Goal: Task Accomplishment & Management: Manage account settings

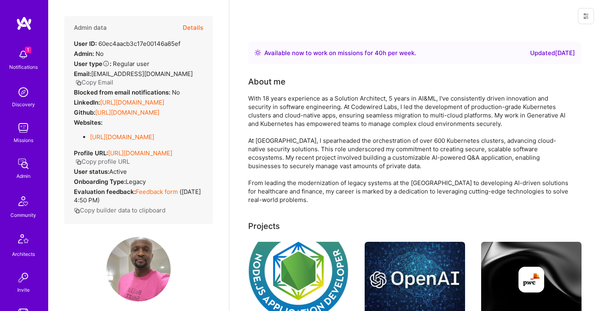
click at [187, 26] on button "Details" at bounding box center [193, 27] width 20 height 23
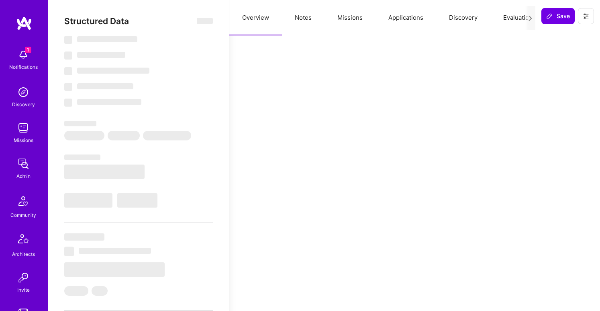
click at [300, 20] on button "Notes" at bounding box center [303, 17] width 43 height 35
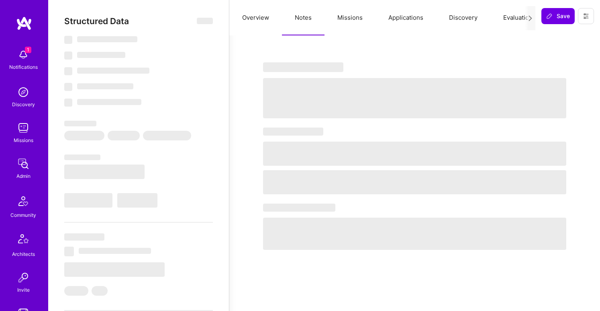
select select "Right Now"
select select "5"
select select "4"
select select "6"
select select "7"
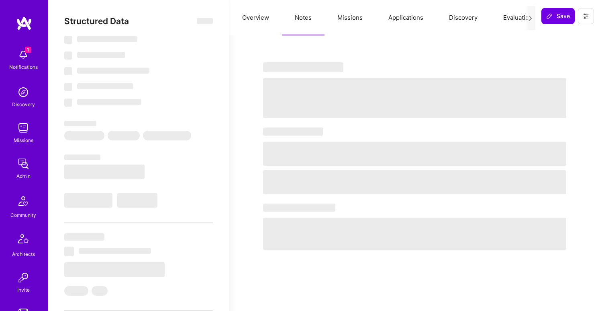
select select "US"
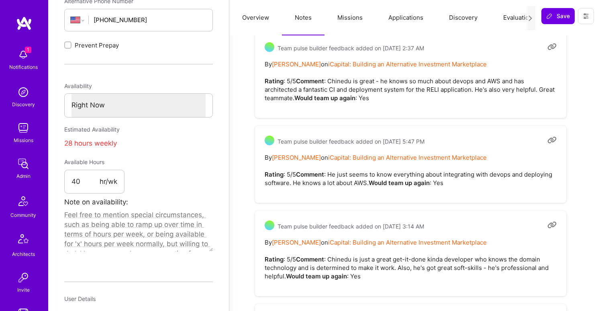
scroll to position [198, 0]
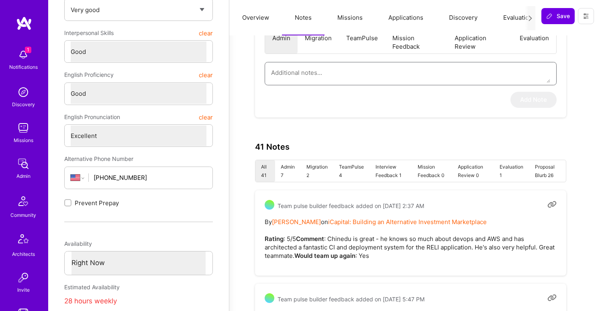
click at [371, 64] on textarea at bounding box center [410, 72] width 279 height 20
paste textarea "This summary is based on an interview conducted by Theo, leader of the Fintech …"
type textarea "x"
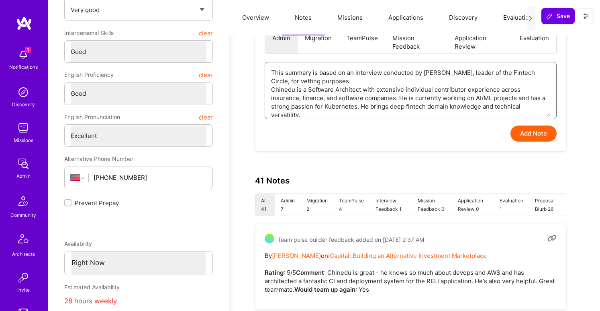
scroll to position [198, 48]
type textarea "This summary is based on an interview conducted by Theo, leader of the Fintech …"
click at [321, 68] on textarea "This summary is based on an interview conducted by Theo, leader of the Fintech …" at bounding box center [410, 89] width 279 height 54
paste textarea
type textarea "x"
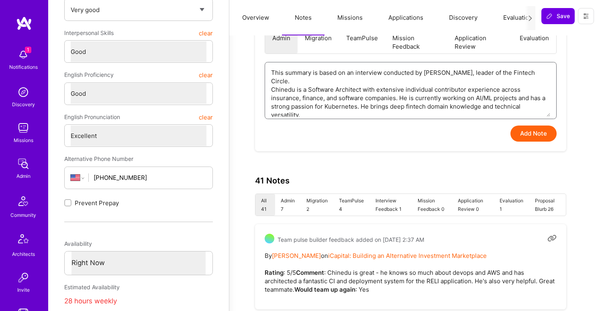
click at [503, 79] on textarea "This summary is based on an interview conducted by Theo, leader of the Fintech …" at bounding box center [410, 89] width 279 height 54
type textarea "This summary is based on an interview conducted by Theo, leader of the Fintech …"
click at [420, 91] on textarea "This summary is based on an interview conducted by Theo, leader of the Fintech …" at bounding box center [410, 89] width 279 height 54
click at [557, 129] on button "Add Note" at bounding box center [534, 133] width 46 height 16
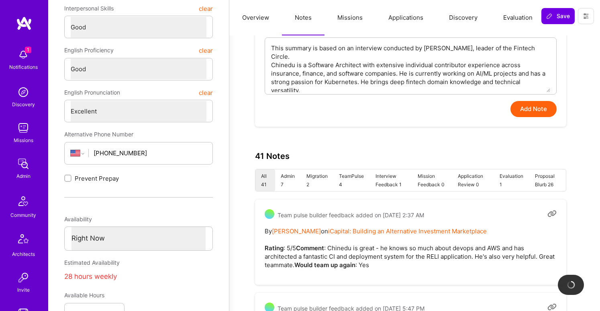
scroll to position [224, 49]
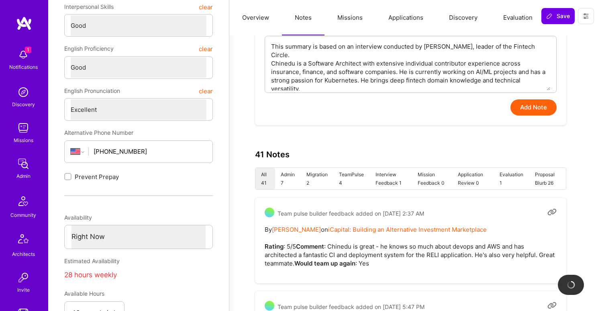
click at [557, 102] on button "Add Note" at bounding box center [534, 107] width 46 height 16
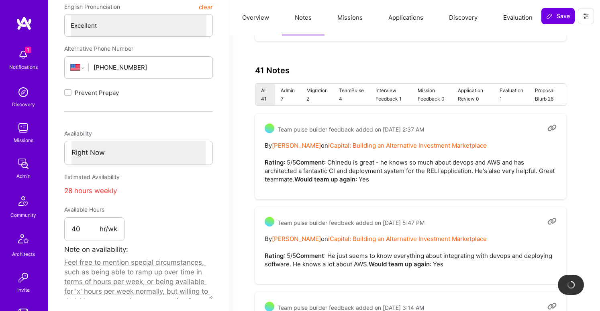
scroll to position [366, 49]
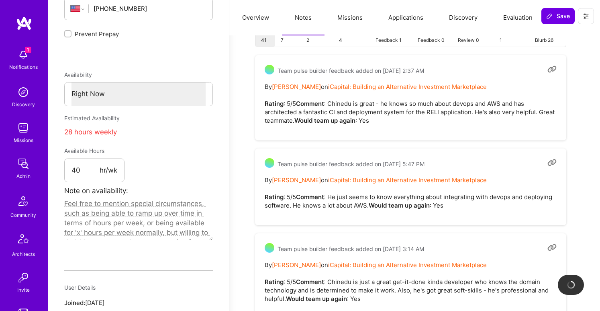
type textarea "x"
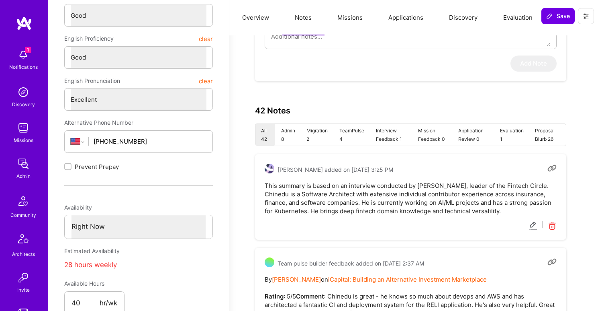
scroll to position [293, 49]
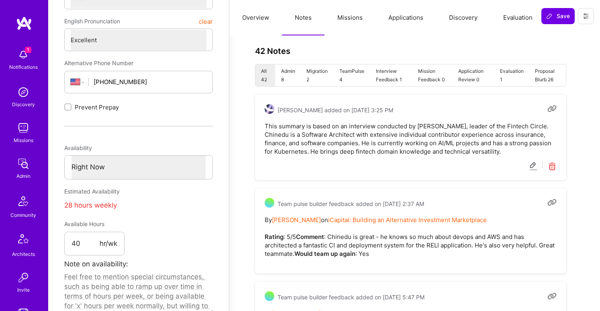
type textarea "x"
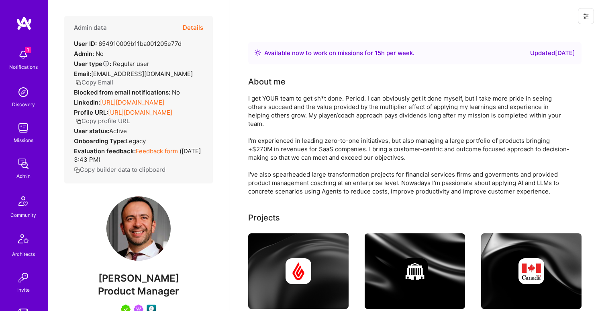
click at [193, 26] on button "Details" at bounding box center [193, 27] width 20 height 23
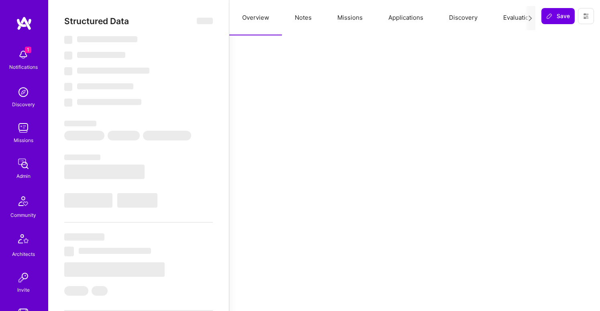
click at [299, 17] on button "Notes" at bounding box center [303, 17] width 43 height 35
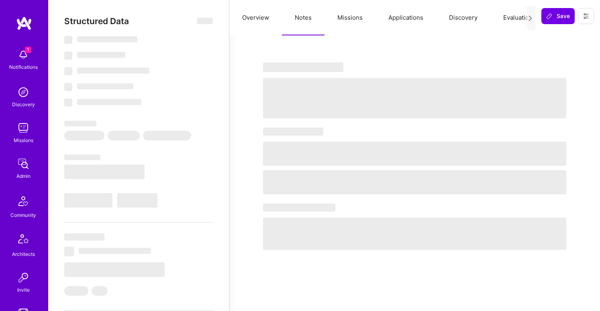
select select "Right Now"
select select "5"
select select "7"
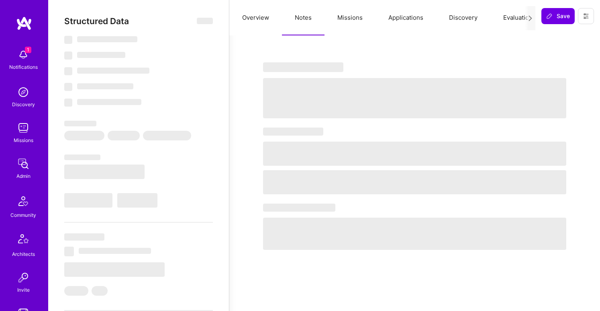
select select "CA"
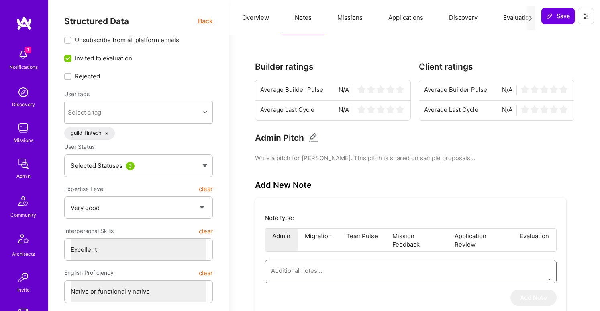
click at [323, 270] on textarea at bounding box center [410, 270] width 279 height 20
paste textarea "This summary is based on an interview conducted by Theo, leader of the Fintech …"
type textarea "x"
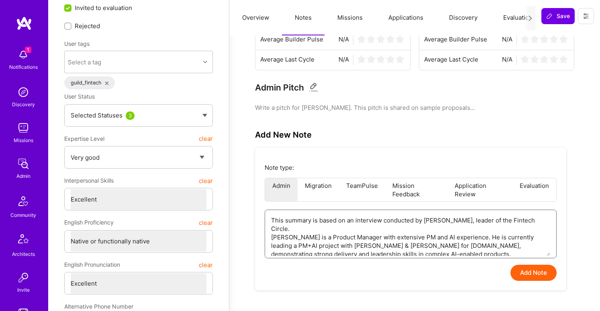
scroll to position [71, 0]
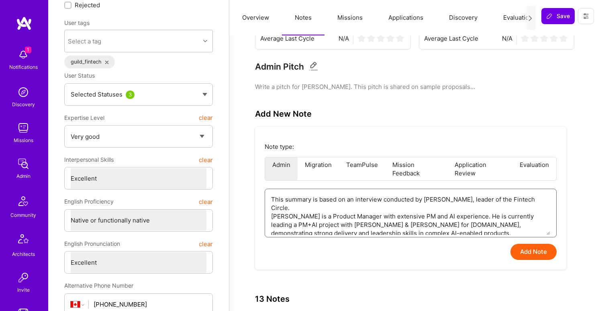
type textarea "This summary is based on an interview conducted by Theo, leader of the Fintech …"
click at [531, 249] on button "Add Note" at bounding box center [534, 251] width 46 height 16
type textarea "x"
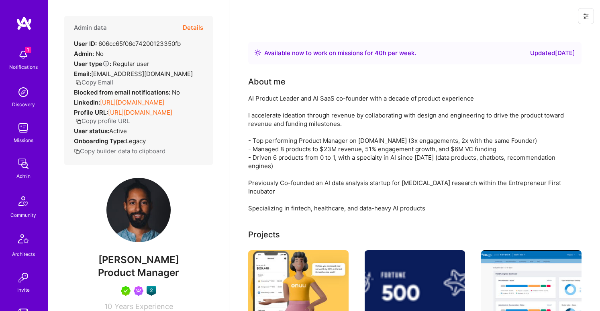
click at [194, 28] on button "Details" at bounding box center [193, 27] width 20 height 23
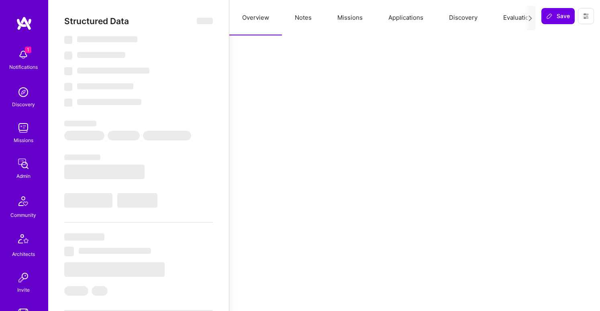
select select "Right Now"
select select "5"
select select "7"
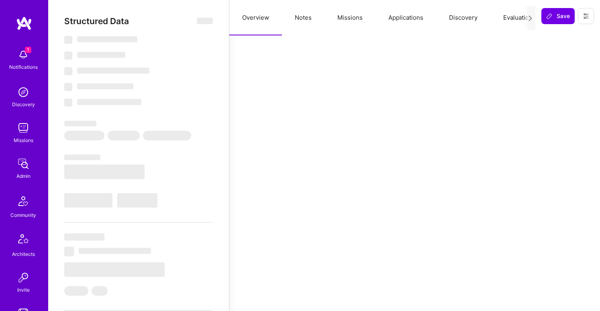
select select "CA"
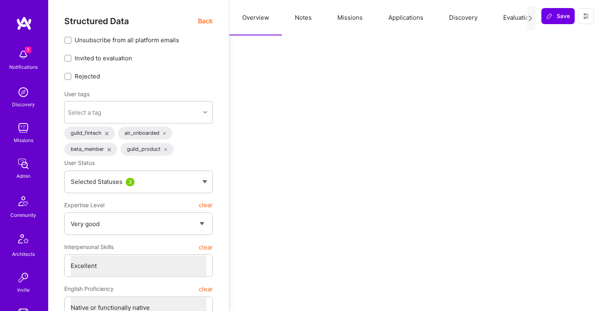
click at [302, 9] on button "Notes" at bounding box center [303, 17] width 43 height 35
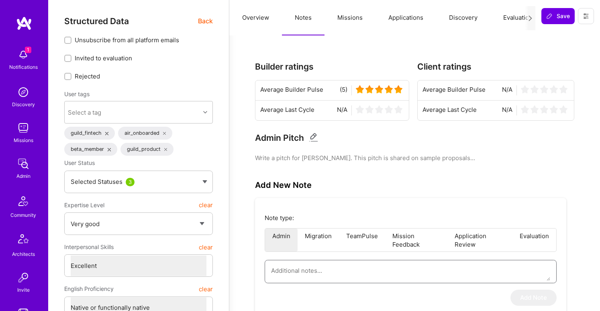
click at [308, 274] on textarea at bounding box center [410, 270] width 279 height 20
paste textarea "This summary is based on an interview conducted by Theo, leader of the Fintech …"
type textarea "x"
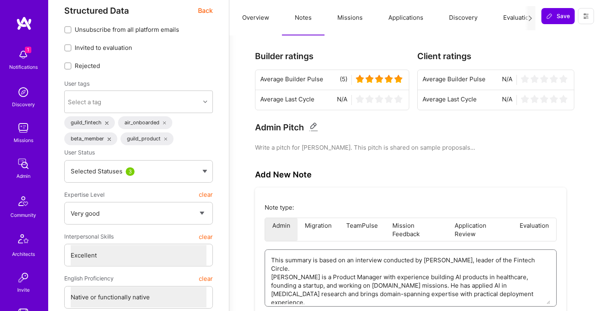
scroll to position [11, 0]
type textarea "This summary is based on an interview conducted by Theo, leader of the Fintech …"
type textarea "x"
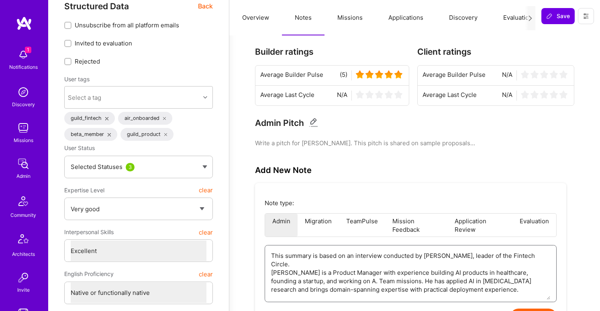
scroll to position [16, 0]
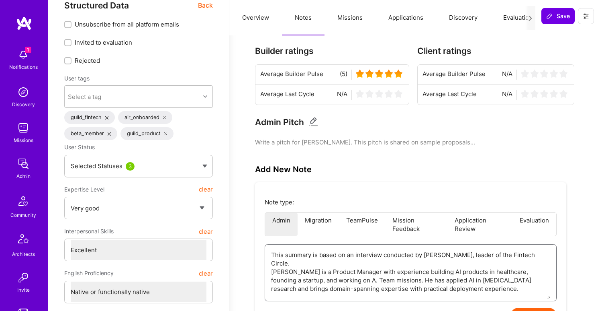
type textarea "This summary is based on an interview conducted by Theo, leader of the Fintech …"
click at [470, 281] on textarea "This summary is based on an interview conducted by Theo, leader of the Fintech …" at bounding box center [410, 271] width 279 height 54
type textarea "x"
type textarea "This summary is based on an interview conducted by Theo, leader of the Fintech …"
type textarea "x"
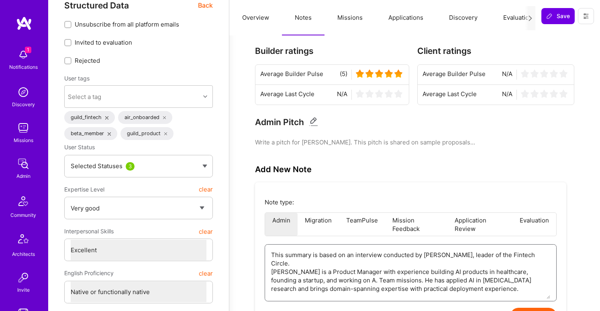
type textarea "This summary is based on an interview conducted by Theo, leader of the Fintech …"
type textarea "x"
type textarea "This summary is based on an interview conducted by Theo, leader of the Fintech …"
type textarea "x"
type textarea "This summary is based on an interview conducted by Theo, leader of the Fintech …"
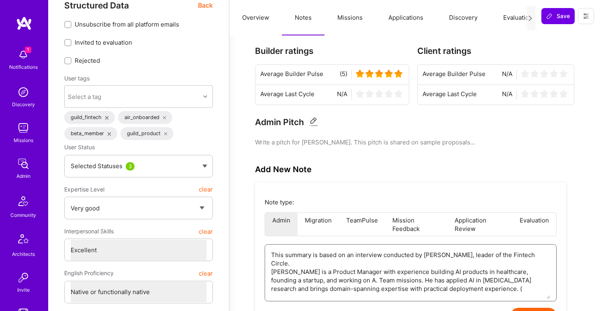
type textarea "x"
type textarea "This summary is based on an interview conducted by Theo, leader of the Fintech …"
type textarea "x"
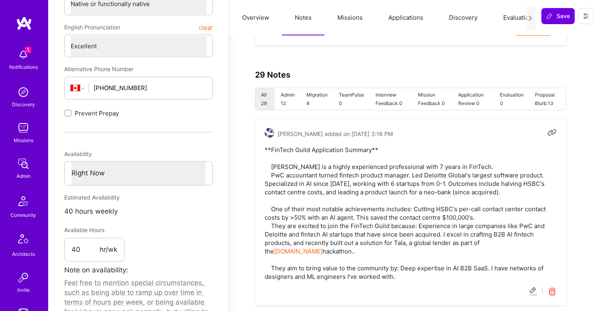
scroll to position [349, 0]
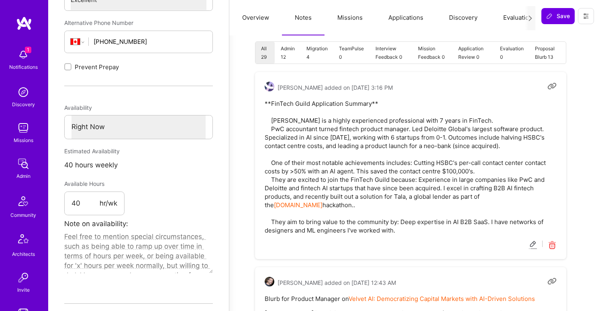
type textarea "This summary is based on an interview conducted by Theo, leader of the Fintech …"
drag, startPoint x: 272, startPoint y: 120, endPoint x: 431, endPoint y: 219, distance: 187.5
click at [431, 219] on pre "**FinTech Guild Application Summary** Hirsch Keshav is a highly experienced pro…" at bounding box center [411, 166] width 292 height 135
copy pre "Hirsch Keshav is a highly experienced professional with 7 years in FinTech. PwC…"
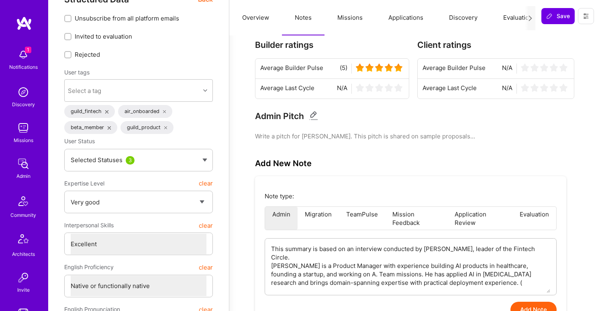
scroll to position [16, 0]
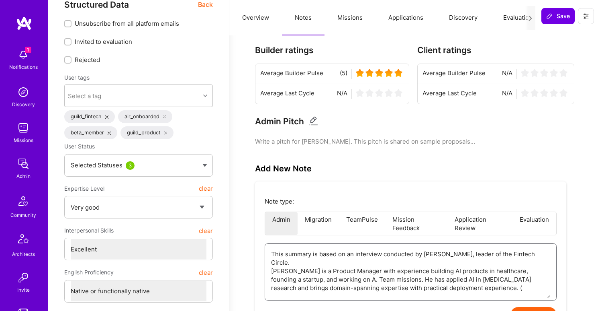
click at [358, 264] on textarea "This summary is based on an interview conducted by Theo, leader of the Fintech …" at bounding box center [410, 270] width 279 height 54
click at [401, 254] on textarea "This summary is based on an interview conducted by Theo, leader of the Fintech …" at bounding box center [410, 270] width 279 height 54
click at [427, 266] on textarea "This summary is based on an interview conducted by Theo, leader of the Fintech …" at bounding box center [410, 270] width 279 height 54
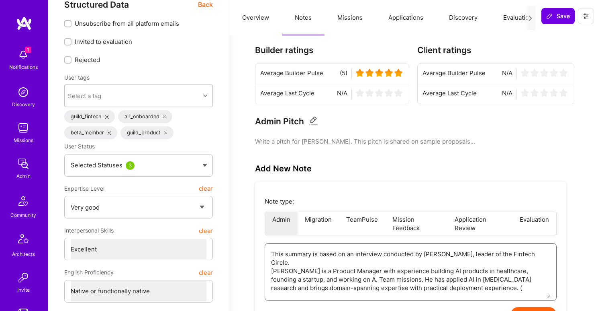
click at [427, 266] on textarea "This summary is based on an interview conducted by Theo, leader of the Fintech …" at bounding box center [410, 270] width 279 height 54
paste textarea "Keshav is a highly experienced professional with 7 years in FinTech, transition…"
type textarea "x"
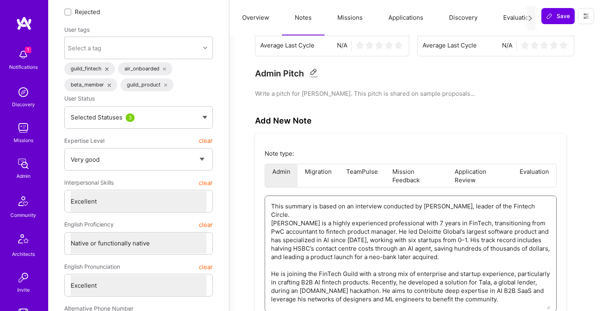
scroll to position [65, 0]
type textarea "This summary is based on an interview conducted by Theo, leader of the Fintech …"
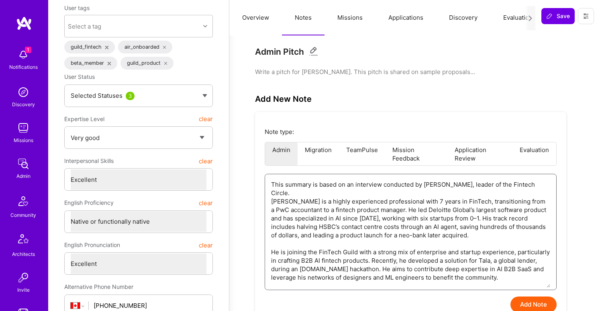
scroll to position [88, 0]
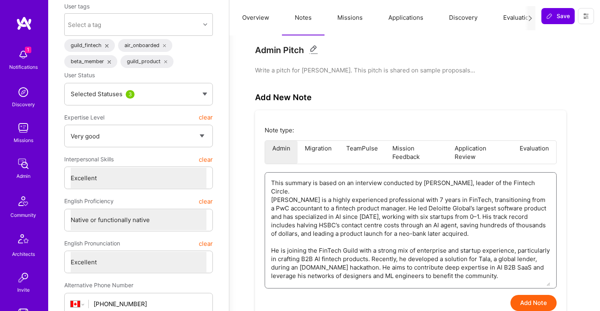
click at [319, 245] on textarea "This summary is based on an interview conducted by Theo, leader of the Fintech …" at bounding box center [410, 228] width 279 height 113
type textarea "x"
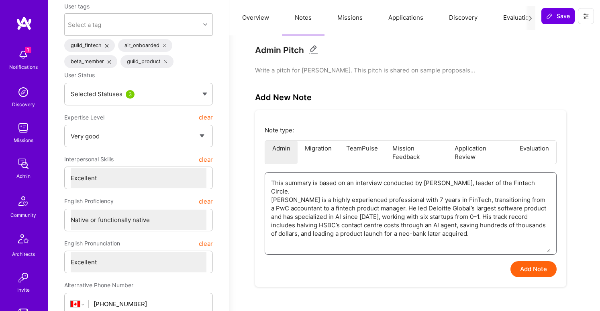
type textarea "This summary is based on an interview conducted by Theo, leader of the Fintech …"
type textarea "x"
type textarea "This summary is based on an interview conducted by Theo, leader of the Fintech …"
click at [528, 266] on button "Add Note" at bounding box center [534, 269] width 46 height 16
type textarea "x"
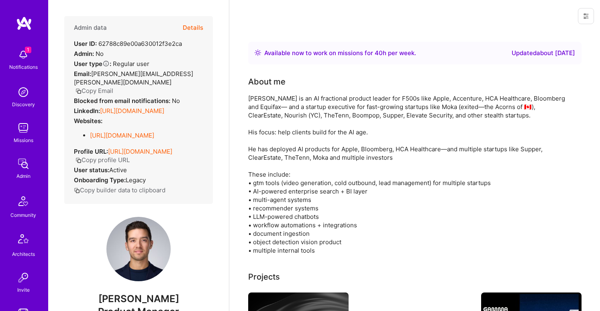
click at [200, 27] on button "Details" at bounding box center [193, 27] width 20 height 23
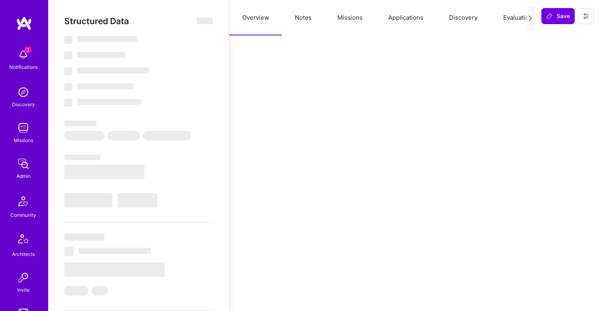
click at [293, 19] on button "Notes" at bounding box center [303, 17] width 43 height 35
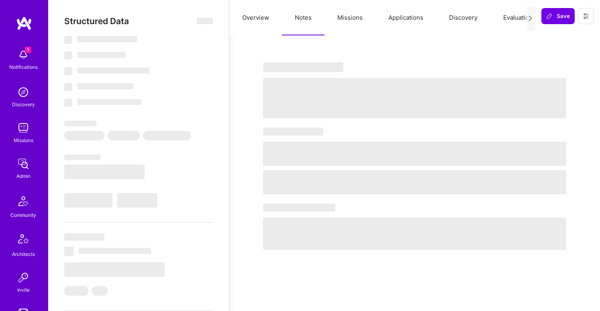
select select "Right Now"
select select "7"
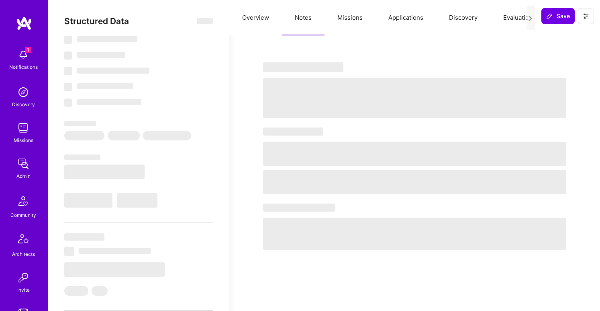
select select "CA"
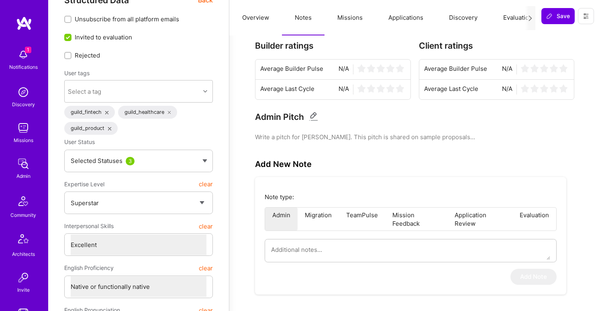
scroll to position [28, 0]
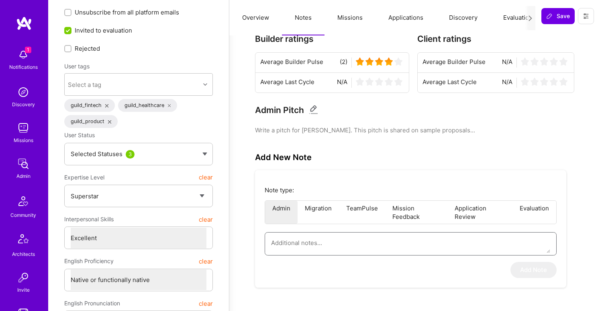
click at [331, 240] on textarea at bounding box center [410, 242] width 279 height 20
paste textarea "This summary is based on an interview conducted by Theo, leader of the Fintech …"
type textarea "This summary is based on an interview conducted by Theo, leader of the Fintech …"
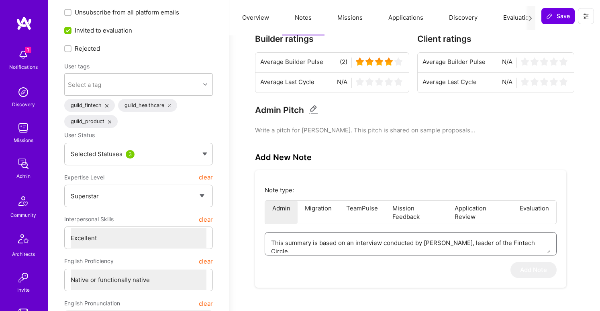
type textarea "x"
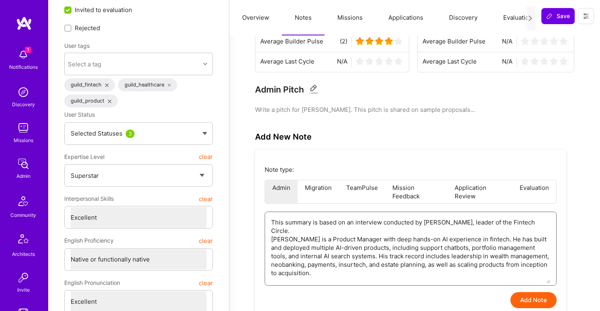
scroll to position [49, 0]
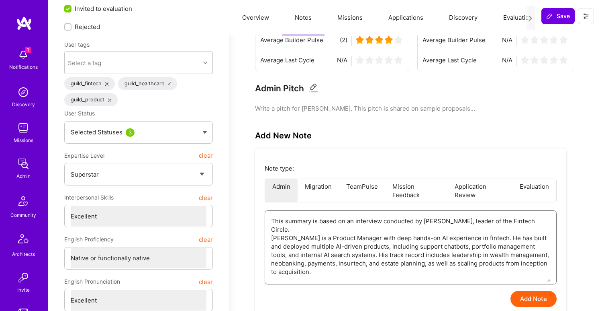
type textarea "This summary is based on an interview conducted by Theo, leader of the Fintech …"
click at [532, 296] on button "Add Note" at bounding box center [534, 298] width 46 height 16
type textarea "x"
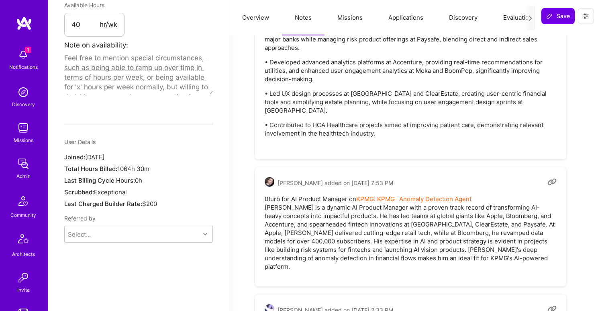
scroll to position [547, 0]
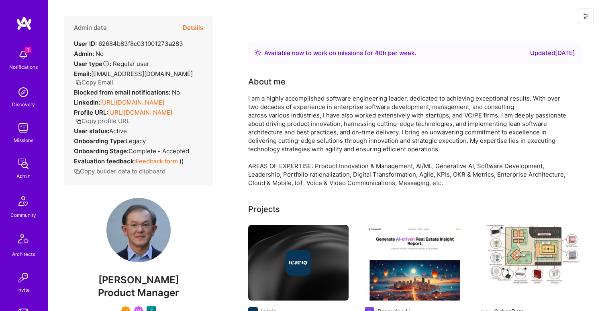
click at [196, 31] on button "Details" at bounding box center [193, 27] width 20 height 23
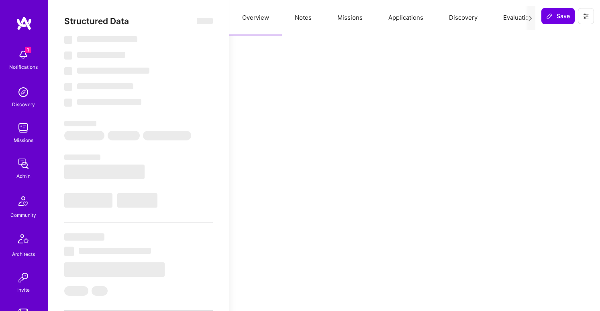
click at [305, 18] on button "Notes" at bounding box center [303, 17] width 43 height 35
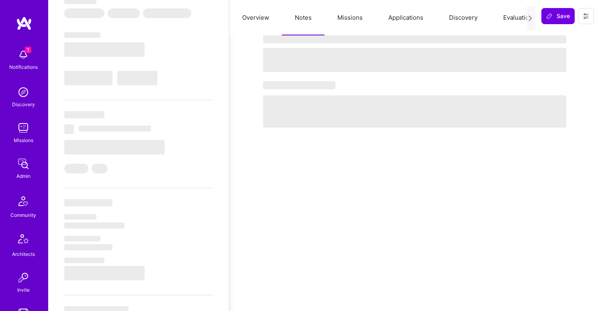
scroll to position [123, 0]
select select "Right Now"
select select "7"
select select "6"
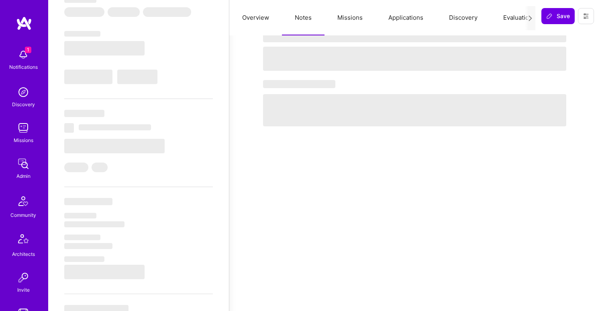
select select "7"
select select "US"
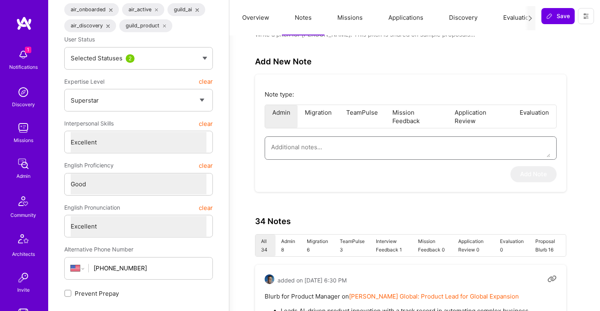
click at [329, 150] on textarea at bounding box center [410, 147] width 279 height 20
paste textarea "This summary is based on an interview conducted by [PERSON_NAME], leader of the…"
type textarea "x"
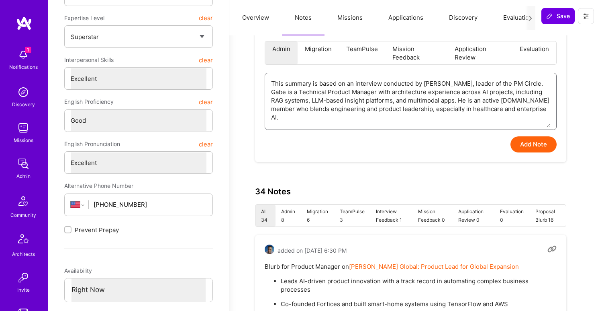
scroll to position [175, 0]
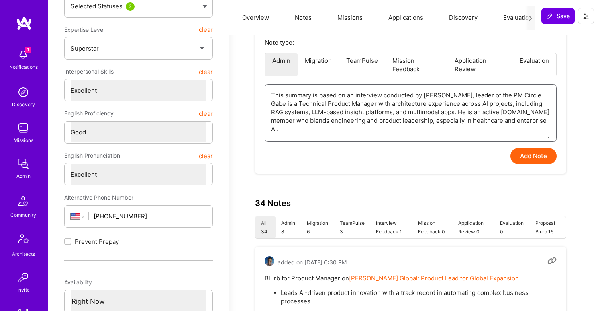
type textarea "This summary is based on an interview conducted by [PERSON_NAME], leader of the…"
click at [539, 151] on button "Add Note" at bounding box center [534, 156] width 46 height 16
type textarea "x"
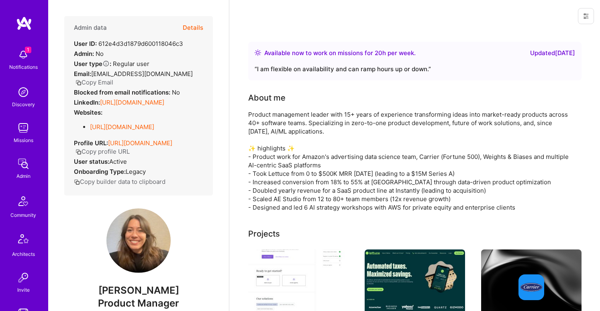
click at [194, 27] on button "Details" at bounding box center [193, 27] width 20 height 23
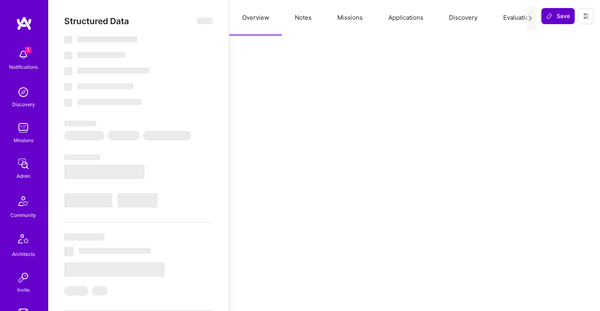
select select "Right Now"
select select "7"
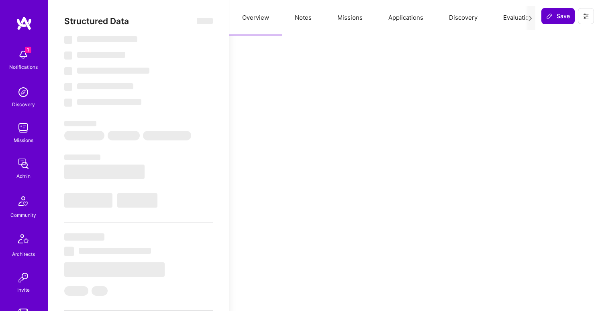
select select "US"
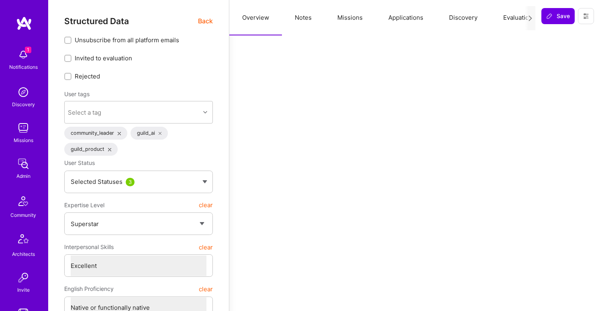
click at [304, 18] on button "Notes" at bounding box center [303, 17] width 43 height 35
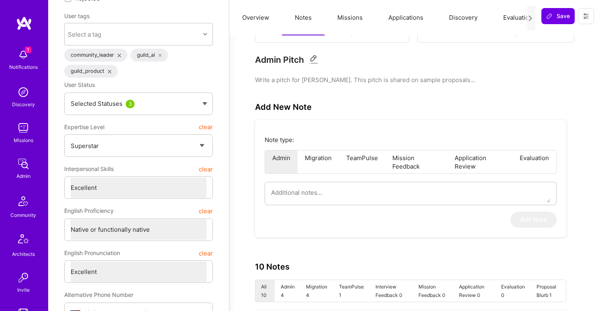
scroll to position [98, 0]
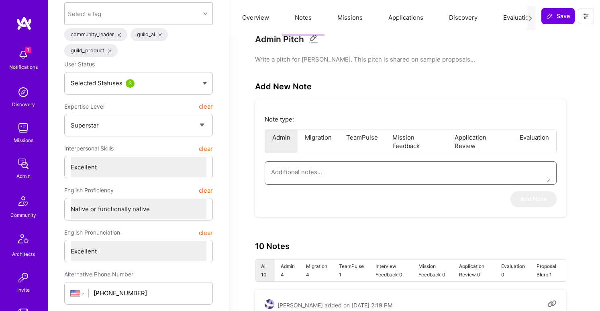
click at [345, 172] on textarea at bounding box center [410, 171] width 279 height 20
paste textarea "This summary is based on an interview conducted by Don, leader of the PM Circle…"
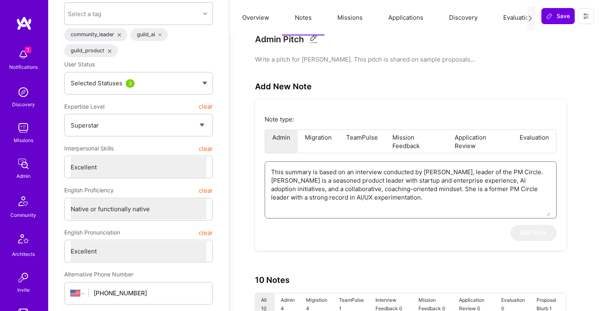
type textarea "x"
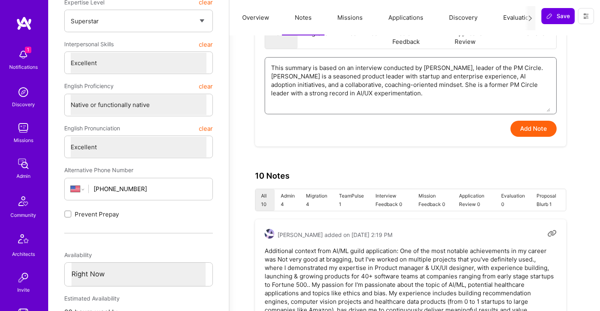
scroll to position [204, 0]
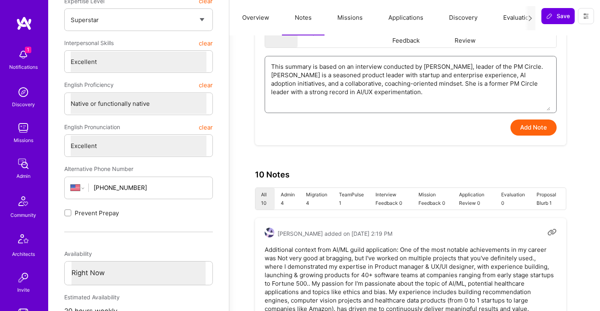
type textarea "This summary is based on an interview conducted by Don, leader of the PM Circle…"
click at [533, 133] on button "Add Note" at bounding box center [534, 127] width 46 height 16
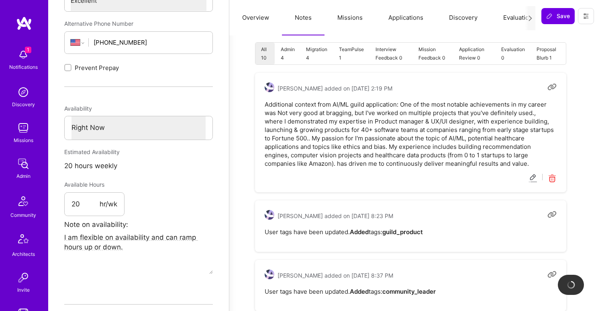
type textarea "x"
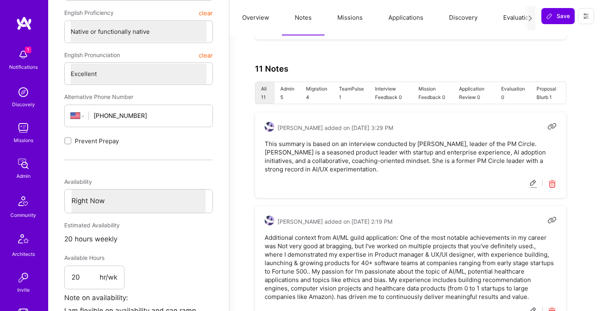
scroll to position [285, 0]
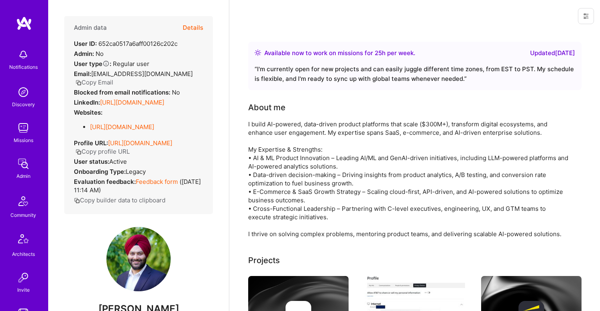
click at [198, 28] on button "Details" at bounding box center [193, 27] width 20 height 23
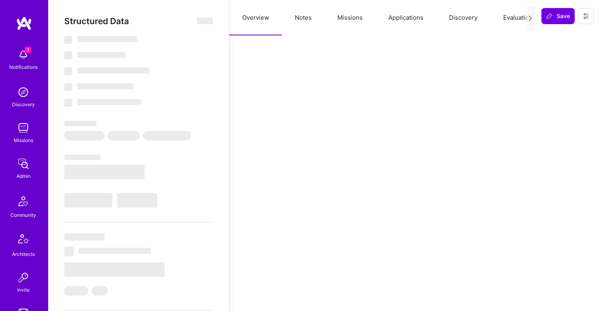
click at [298, 18] on button "Notes" at bounding box center [303, 17] width 43 height 35
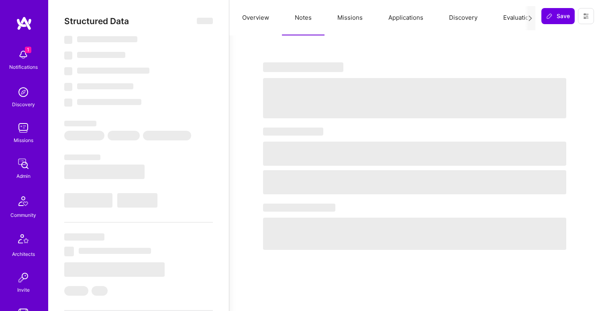
select select "Right Now"
select select "7"
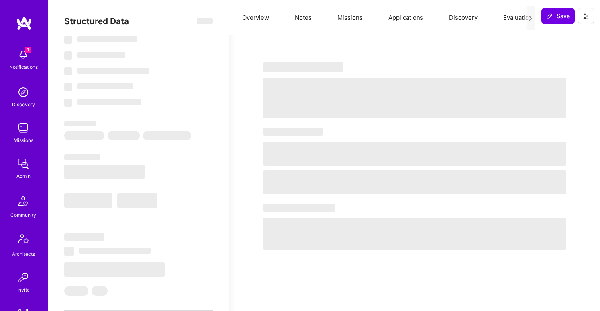
select select "US"
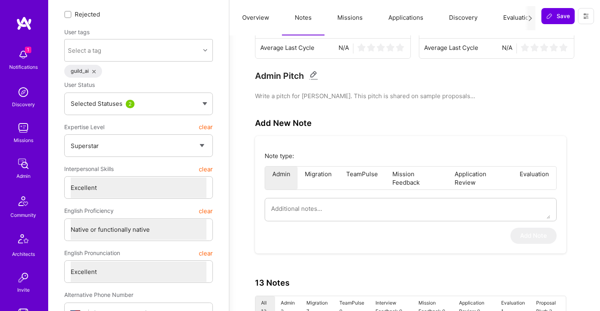
scroll to position [84, 0]
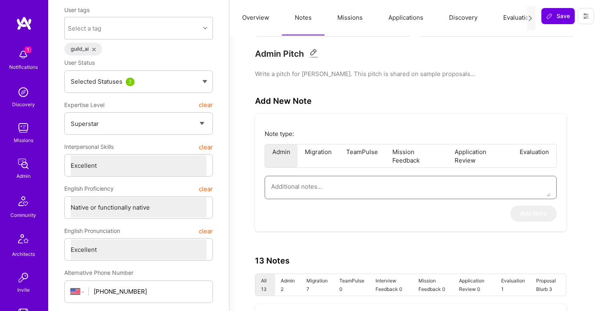
click at [321, 191] on textarea at bounding box center [410, 186] width 279 height 20
paste textarea "This summary is based on an interview conducted by [PERSON_NAME], leader of the…"
type textarea "x"
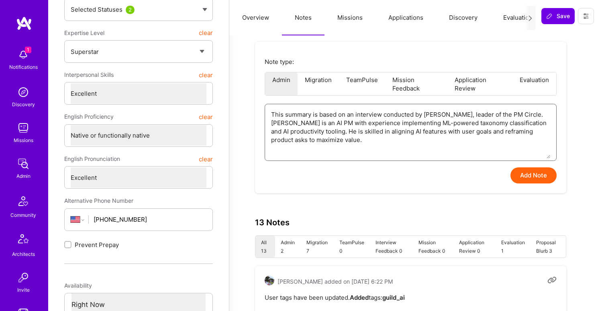
scroll to position [198, 0]
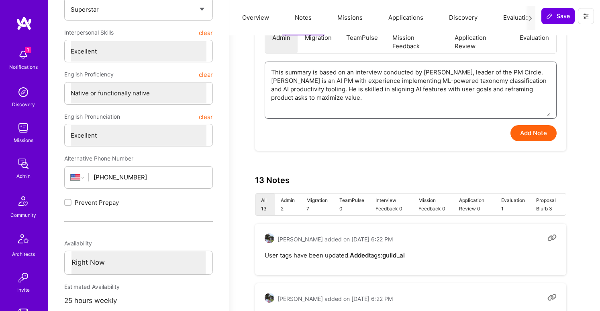
type textarea "This summary is based on an interview conducted by [PERSON_NAME], leader of the…"
click at [521, 137] on button "Add Note" at bounding box center [534, 133] width 46 height 16
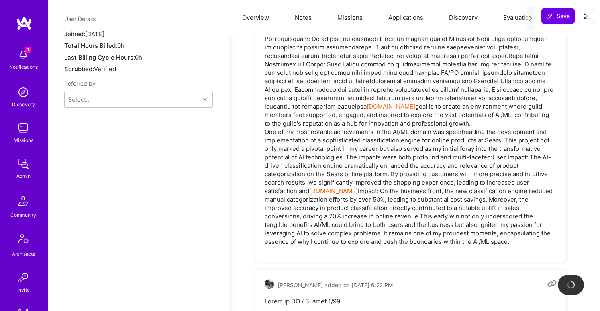
type textarea "x"
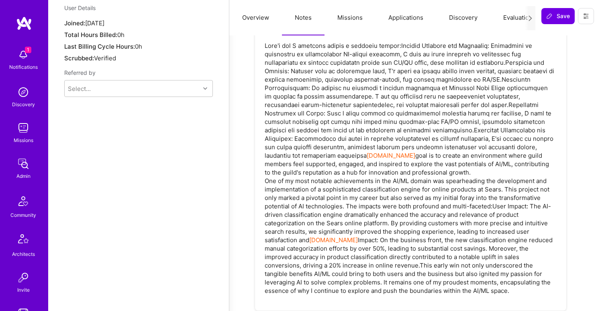
scroll to position [647, 0]
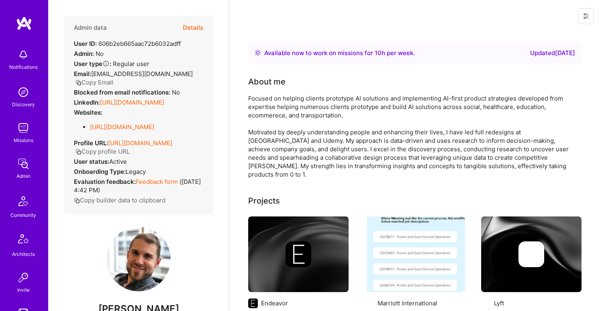
click at [193, 30] on button "Details" at bounding box center [193, 27] width 20 height 23
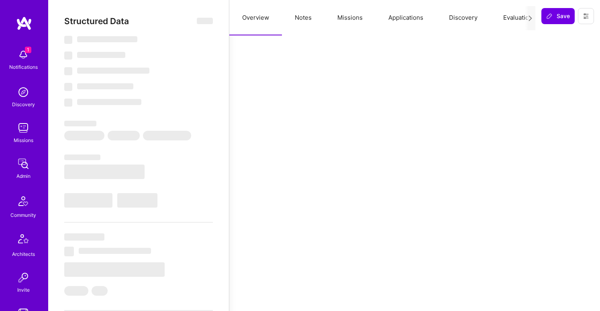
click at [305, 18] on button "Notes" at bounding box center [303, 17] width 43 height 35
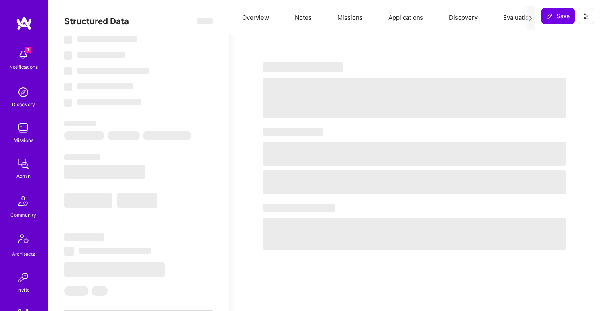
select select "Right Now"
select select "7"
select select "4"
select select "7"
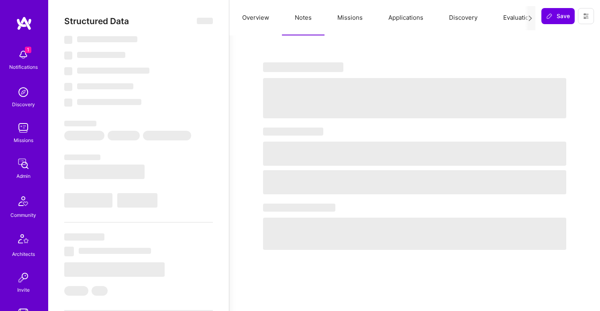
select select "US"
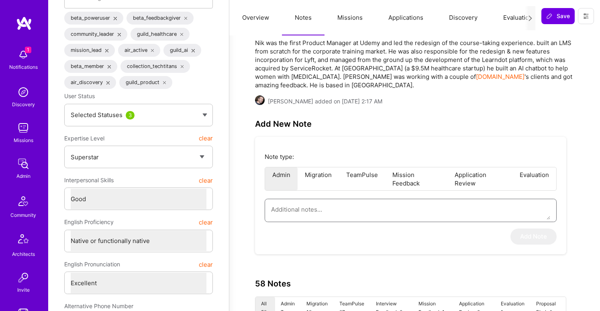
click at [365, 208] on textarea at bounding box center [410, 209] width 279 height 20
paste textarea "This summary is based on an interview conducted by Don, leader of the PM Circle…"
type textarea "x"
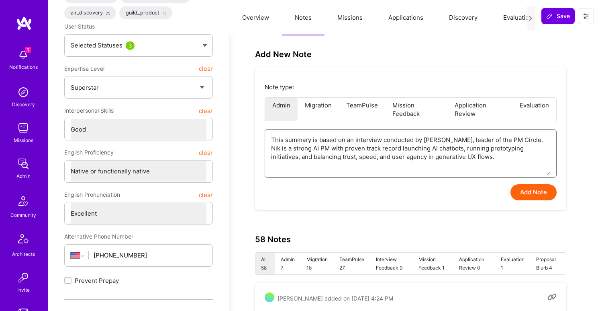
scroll to position [182, 0]
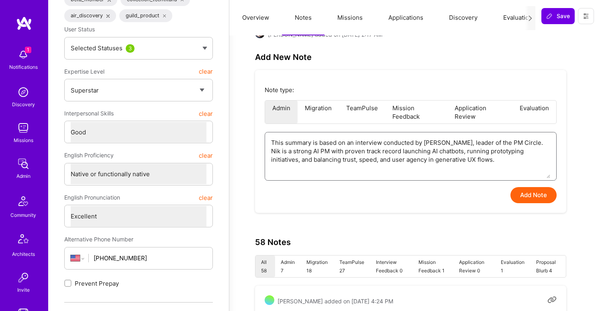
type textarea "This summary is based on an interview conducted by Don, leader of the PM Circle…"
click at [530, 191] on button "Add Note" at bounding box center [534, 195] width 46 height 16
type textarea "x"
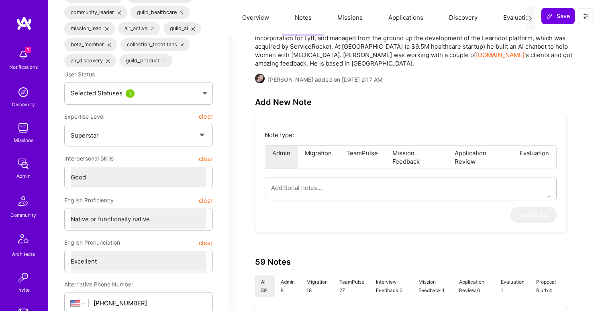
scroll to position [116, 0]
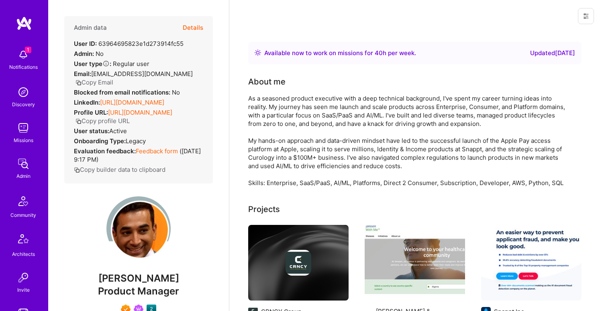
click at [194, 30] on button "Details" at bounding box center [193, 27] width 20 height 23
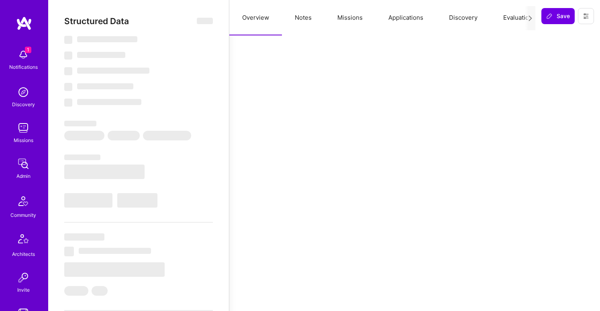
click at [302, 17] on button "Notes" at bounding box center [303, 17] width 43 height 35
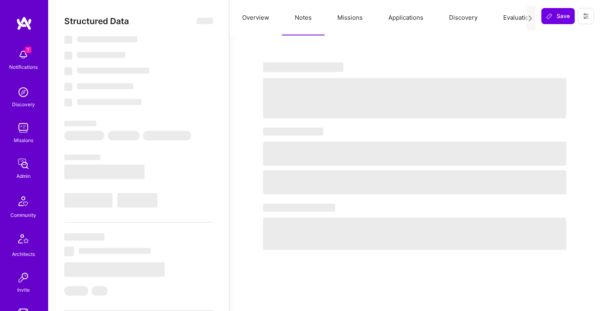
select select "Right Now"
select select "7"
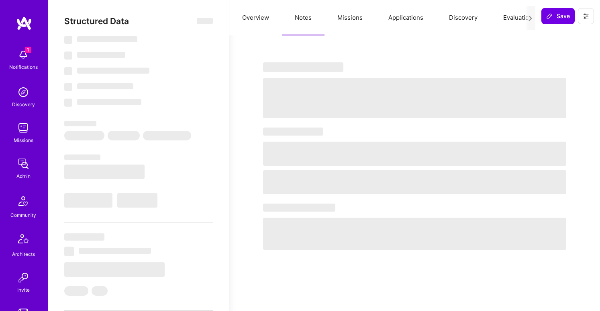
select select "US"
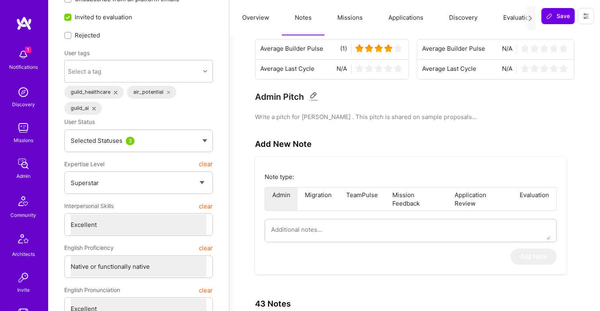
scroll to position [64, 0]
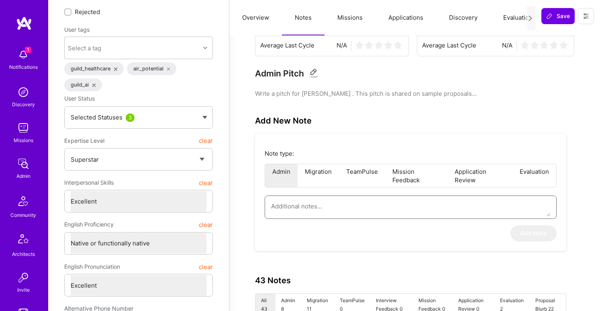
click at [366, 205] on textarea at bounding box center [410, 206] width 279 height 20
paste textarea "This summary is based on an interview conducted by Don, leader of the PM Circle…"
type textarea "x"
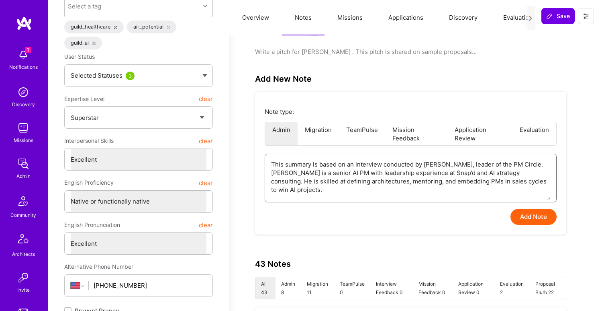
scroll to position [138, 0]
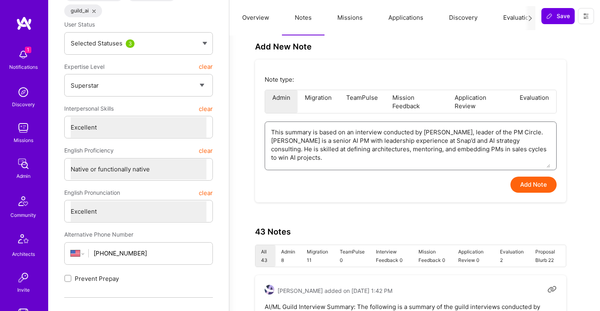
type textarea "This summary is based on an interview conducted by Don, leader of the PM Circle…"
click at [537, 184] on button "Add Note" at bounding box center [534, 184] width 46 height 16
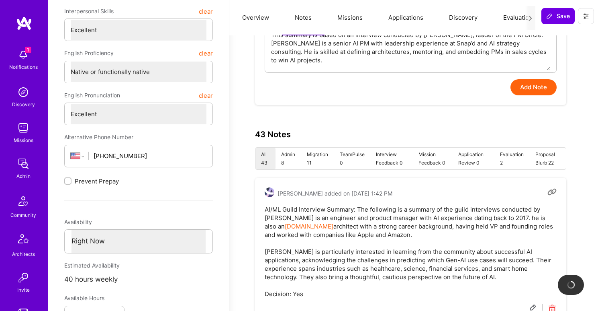
scroll to position [242, 0]
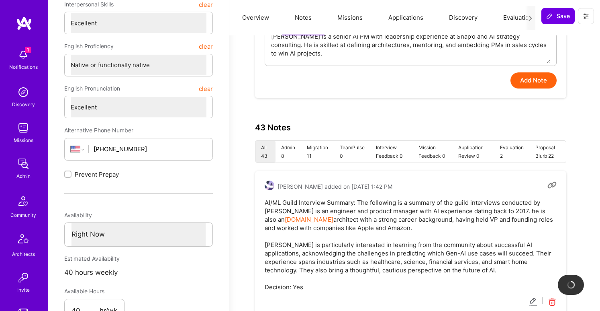
type textarea "x"
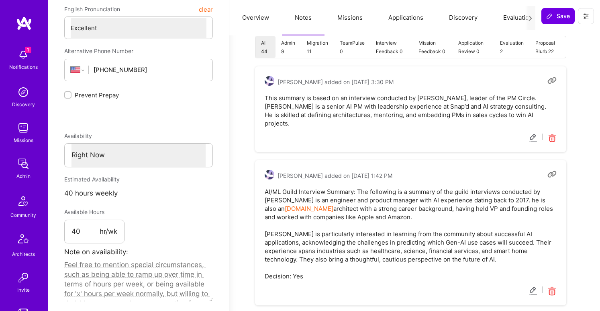
scroll to position [323, 0]
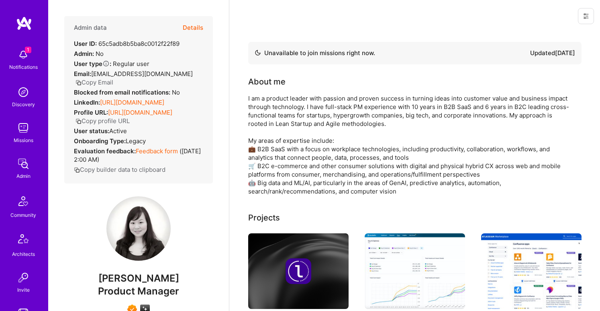
click at [200, 27] on button "Details" at bounding box center [193, 27] width 20 height 23
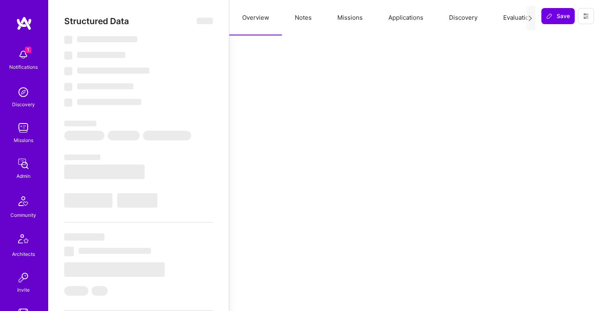
click at [302, 22] on button "Notes" at bounding box center [303, 17] width 43 height 35
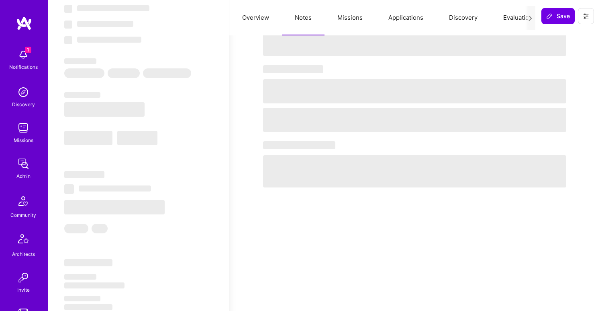
select select "Not Available"
select select "6 Months"
select select "7"
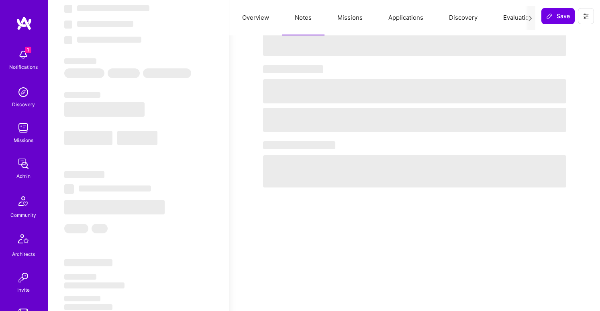
select select "7"
select select "US"
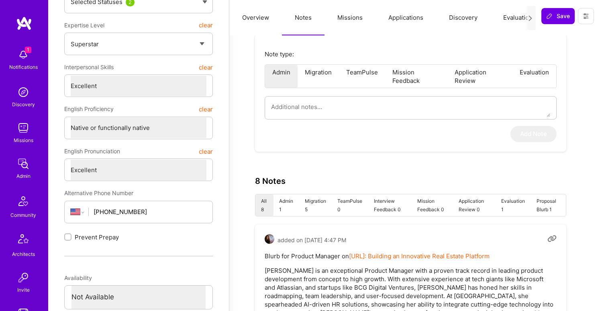
scroll to position [164, 0]
click at [343, 109] on textarea at bounding box center [410, 106] width 279 height 20
paste textarea "This summary is based on an interview conducted by Don, leader of the PM Circle…"
type textarea "x"
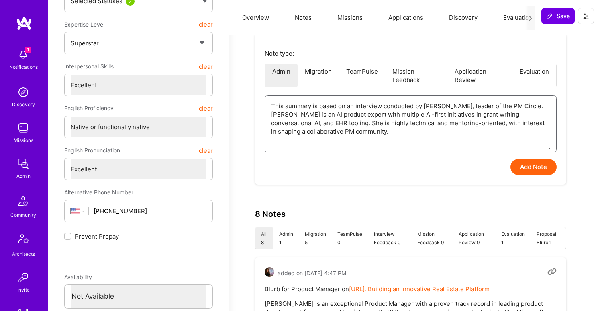
type textarea "This summary is based on an interview conducted by Don, leader of the PM Circle…"
click at [530, 167] on button "Add Note" at bounding box center [534, 167] width 46 height 16
type textarea "x"
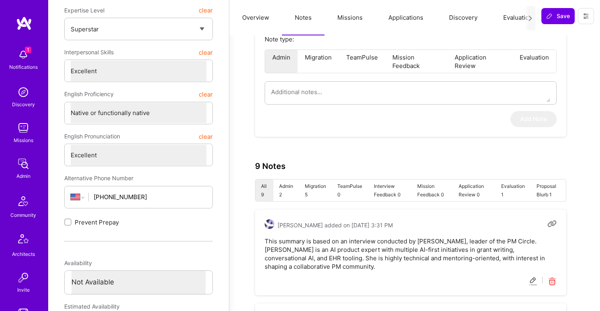
scroll to position [180, 0]
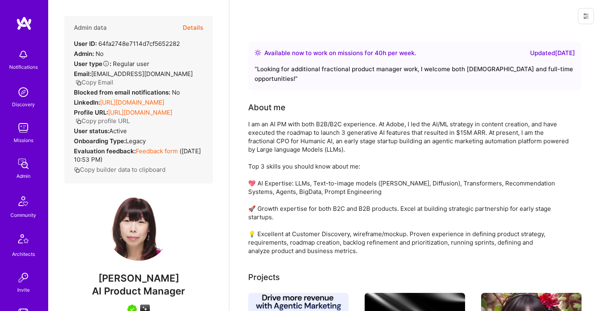
click at [199, 19] on button "Details" at bounding box center [193, 27] width 20 height 23
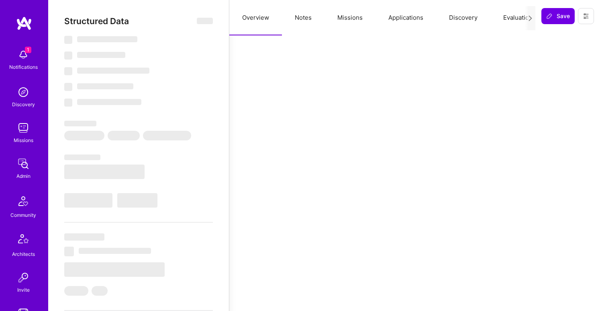
click at [308, 13] on button "Notes" at bounding box center [303, 17] width 43 height 35
select select "Right Now"
select select "5"
select select "7"
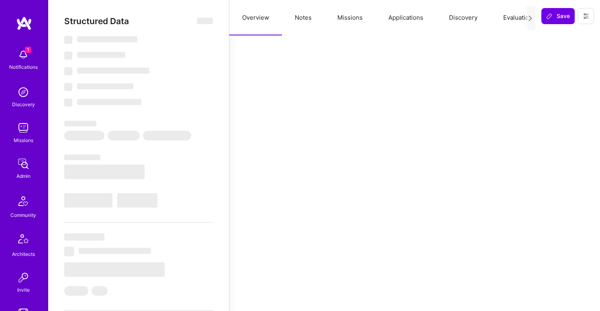
select select "7"
select select "US"
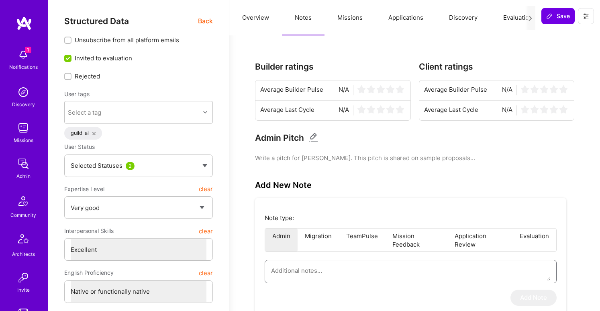
click at [314, 270] on textarea at bounding box center [410, 270] width 279 height 20
paste textarea "This summary is based on an interview conducted by Don, leader of the PM Circle…"
type textarea "x"
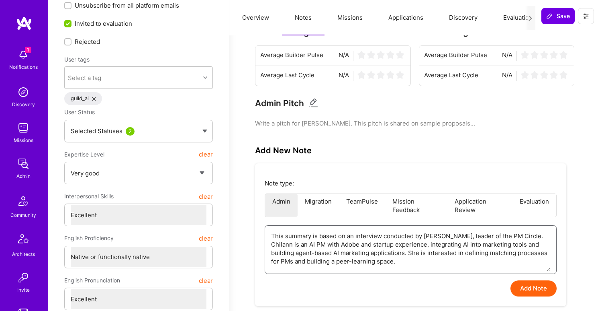
scroll to position [67, 0]
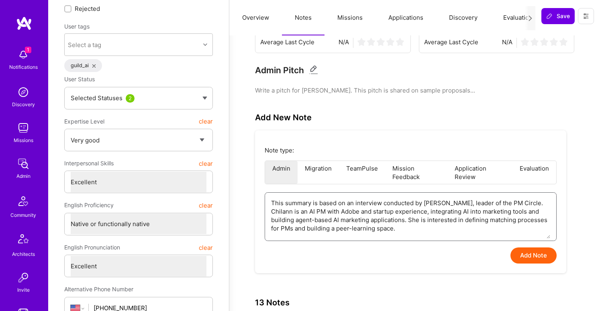
type textarea "This summary is based on an interview conducted by Don, leader of the PM Circle…"
click at [518, 252] on button "Add Note" at bounding box center [534, 255] width 46 height 16
type textarea "x"
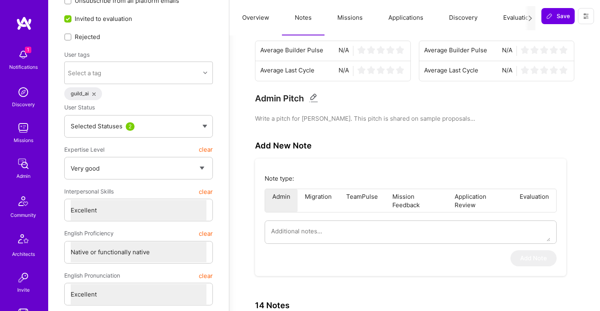
scroll to position [7, 0]
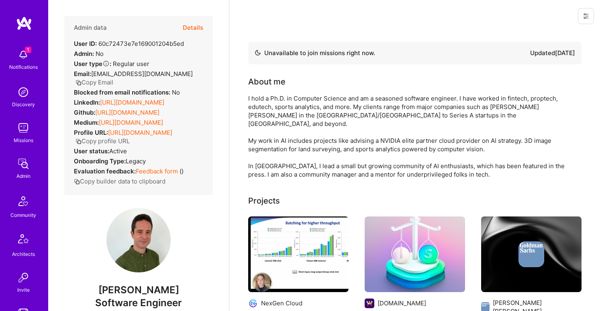
click at [197, 29] on button "Details" at bounding box center [193, 27] width 20 height 23
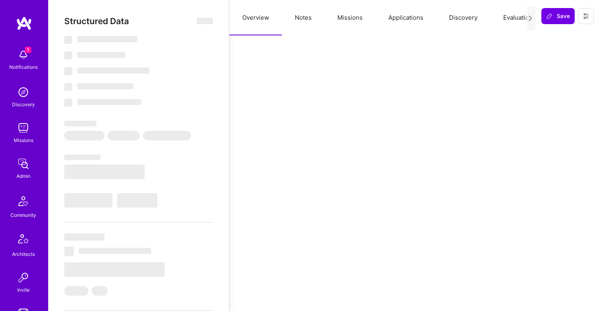
click at [307, 15] on button "Notes" at bounding box center [303, 17] width 43 height 35
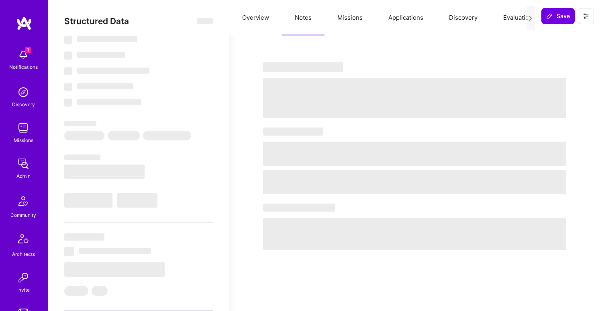
select select "Not Available"
select select "3 Months"
select select "7"
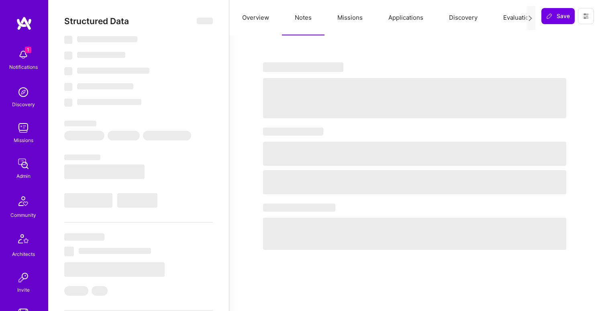
select select "7"
select select "US"
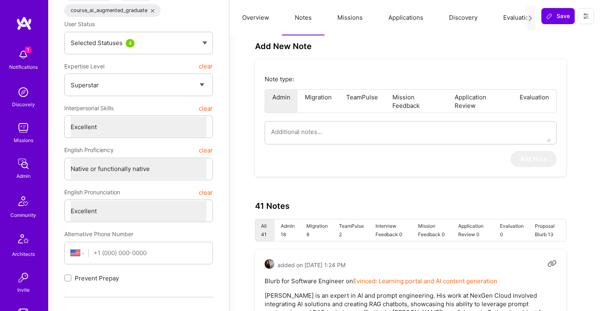
scroll to position [160, 0]
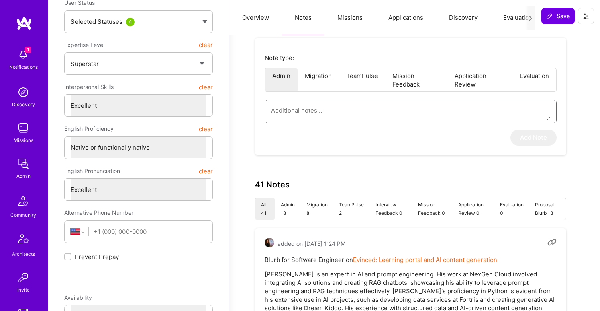
click at [333, 110] on textarea at bounding box center [410, 110] width 279 height 20
paste textarea "This summary is based on an interview conducted by Vineet, leader of the Engine…"
type textarea "x"
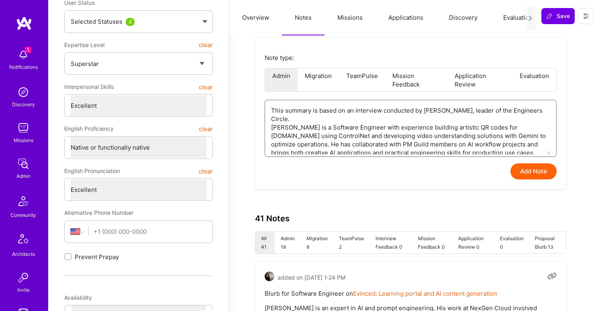
type textarea "This summary is based on an interview conducted by Vineet, leader of the Engine…"
click at [534, 172] on button "Add Note" at bounding box center [534, 171] width 46 height 16
type textarea "x"
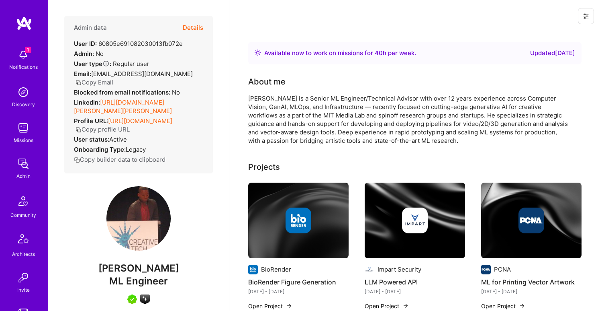
click at [193, 28] on button "Details" at bounding box center [193, 27] width 20 height 23
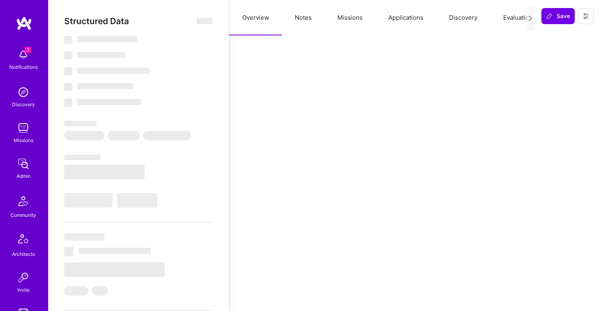
click at [304, 19] on button "Notes" at bounding box center [303, 17] width 43 height 35
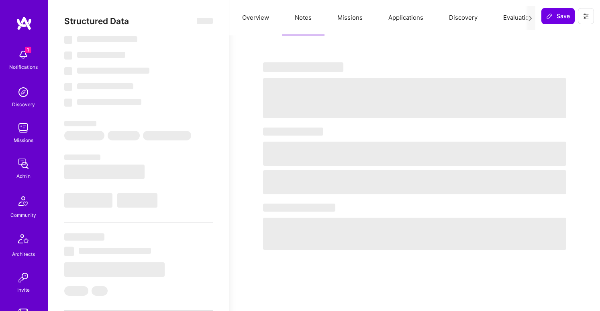
select select "Right Now"
select select "5"
select select "7"
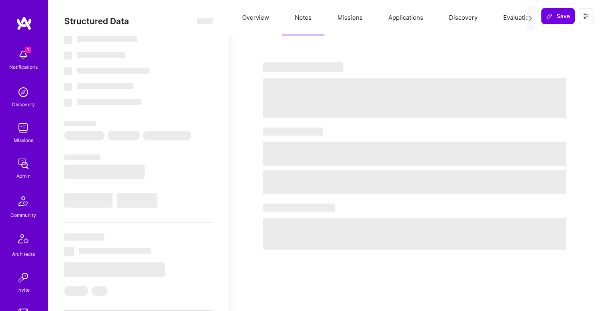
select select "US"
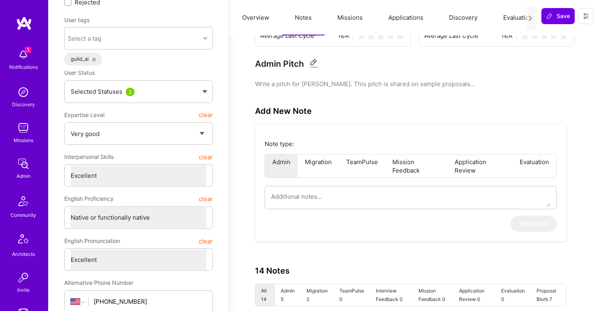
scroll to position [97, 0]
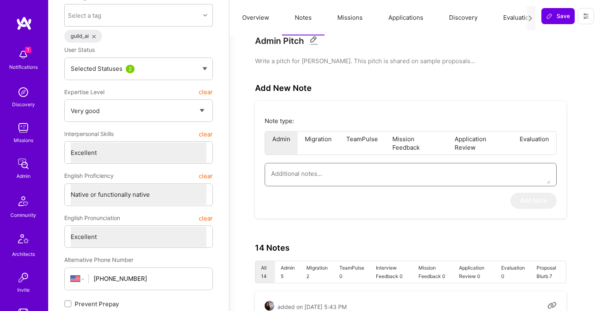
click at [335, 173] on textarea at bounding box center [410, 173] width 279 height 20
paste textarea "This summary is based on an interview conducted by Vineet, leader of the Engine…"
type textarea "x"
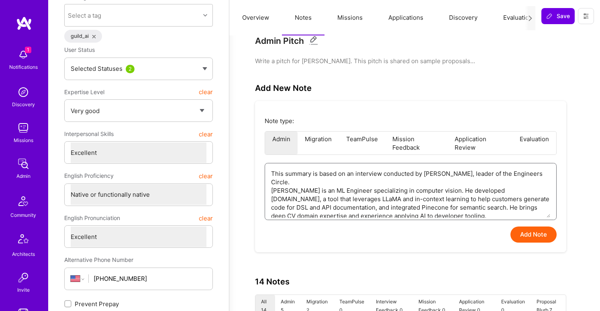
type textarea "This summary is based on an interview conducted by Vineet, leader of the Engine…"
click at [526, 236] on button "Add Note" at bounding box center [534, 234] width 46 height 16
type textarea "x"
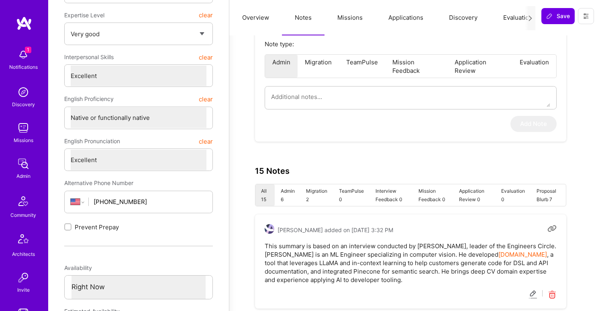
scroll to position [193, 0]
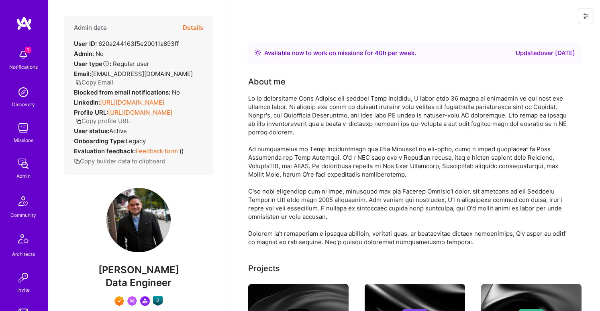
click at [199, 25] on button "Details" at bounding box center [193, 27] width 20 height 23
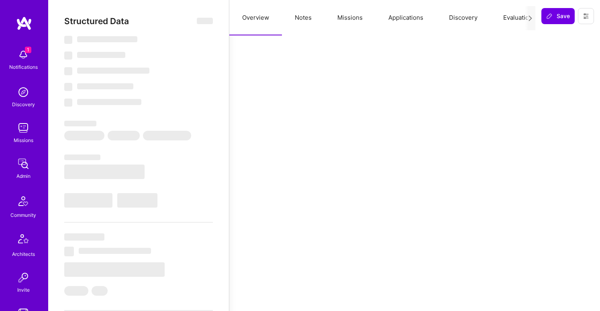
click at [308, 22] on button "Notes" at bounding box center [303, 17] width 43 height 35
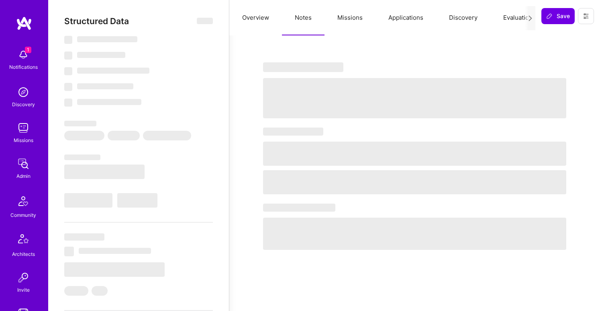
select select "Right Now"
select select "7"
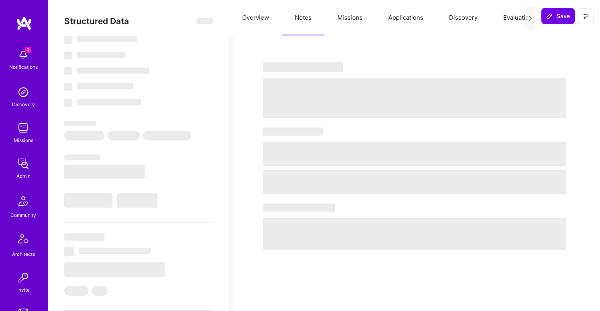
select select "CA"
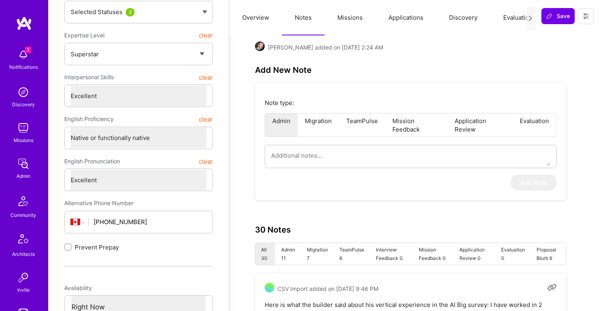
scroll to position [186, 0]
click at [361, 144] on textarea at bounding box center [410, 154] width 279 height 20
paste textarea "This summary is based on an interview conducted by [PERSON_NAME], leader of the…"
type textarea "x"
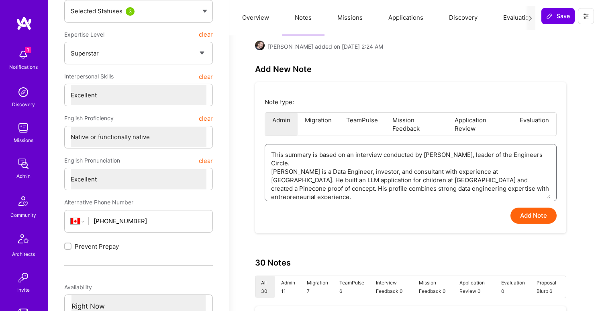
type textarea "This summary is based on an interview conducted by [PERSON_NAME], leader of the…"
click at [523, 210] on button "Add Note" at bounding box center [534, 215] width 46 height 16
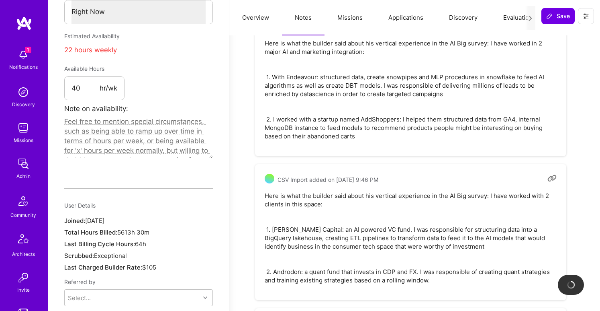
type textarea "x"
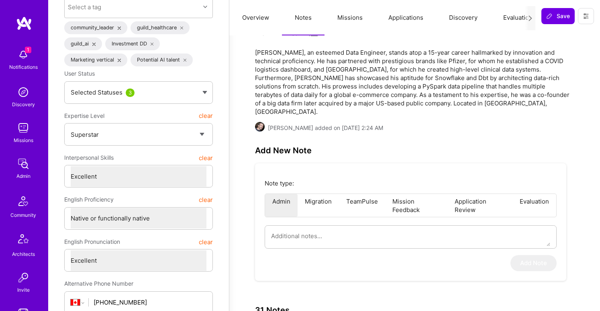
scroll to position [58, 0]
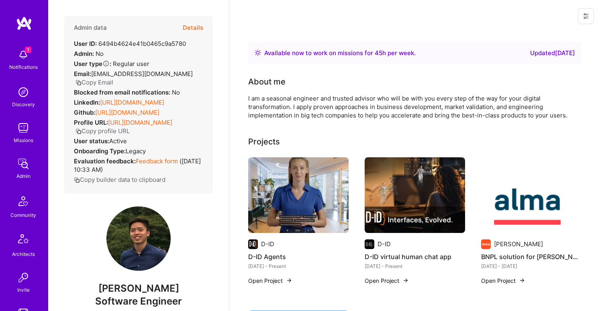
click at [195, 28] on button "Details" at bounding box center [193, 27] width 20 height 23
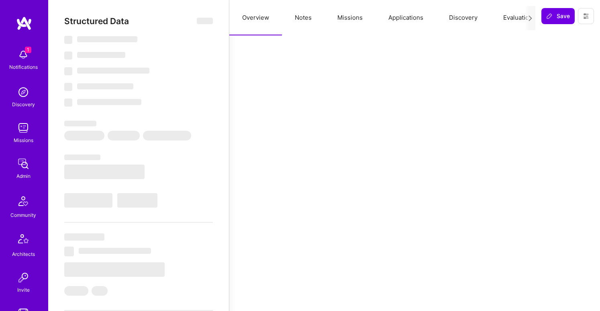
click at [297, 16] on button "Notes" at bounding box center [303, 17] width 43 height 35
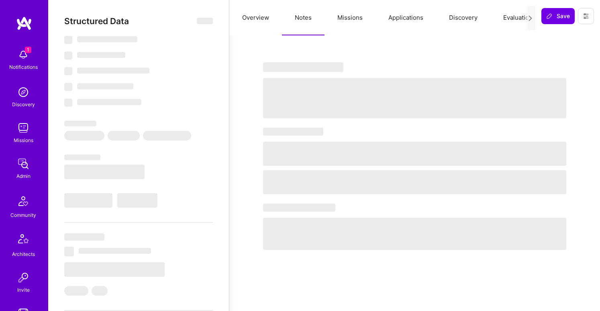
select select "Right Now"
select select "7"
select select "6"
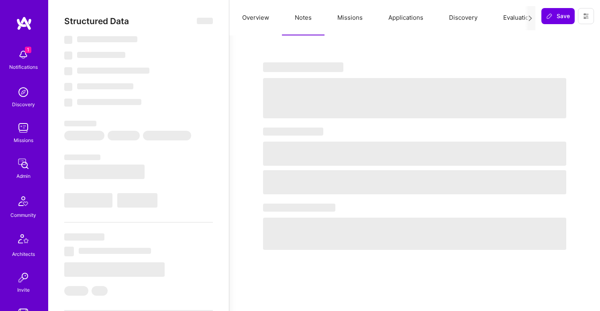
select select "GB"
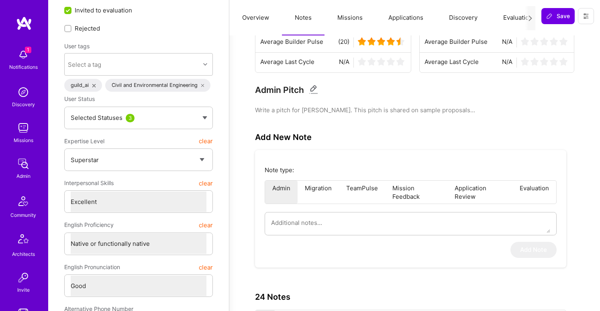
scroll to position [51, 0]
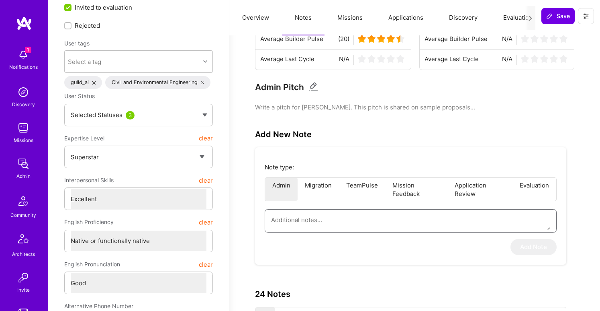
click at [347, 217] on textarea at bounding box center [410, 219] width 279 height 20
paste textarea "This summary is based on an interview conducted by Vineet, leader of the Engine…"
type textarea "x"
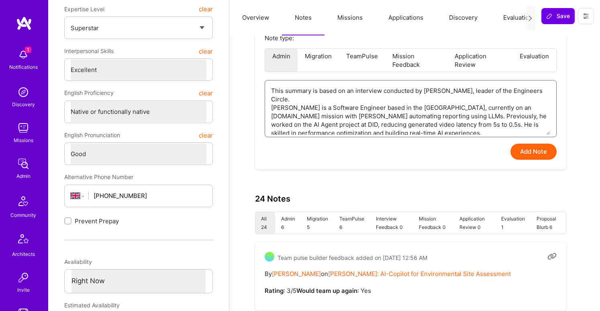
scroll to position [178, 0]
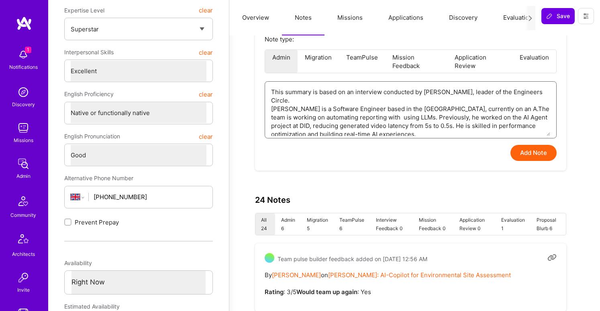
type textarea "This summary is based on an interview conducted by Vineet, leader of the Engine…"
type textarea "x"
type textarea "This summary is based on an interview conducted by Vineet, leader of the Engine…"
type textarea "x"
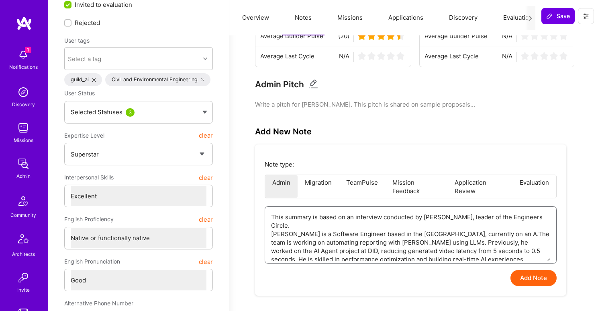
scroll to position [83, 0]
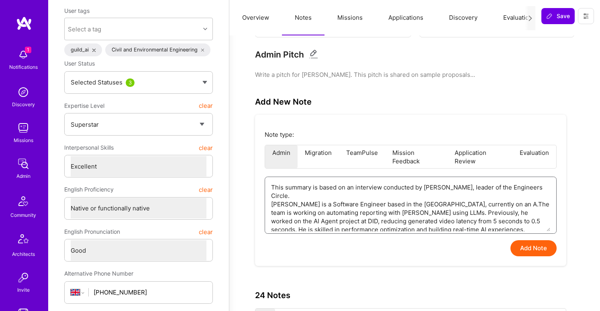
type textarea "This summary is based on an interview conducted by Vineet, leader of the Engine…"
click at [551, 248] on button "Add Note" at bounding box center [534, 248] width 46 height 16
type textarea "x"
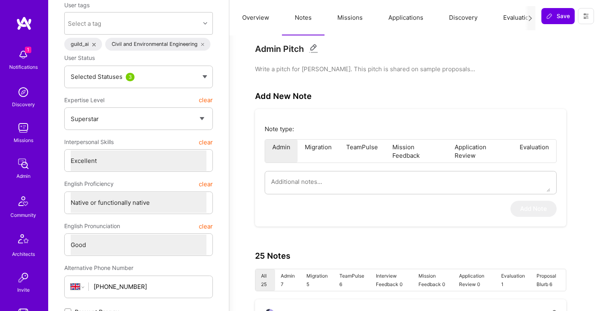
scroll to position [0, 0]
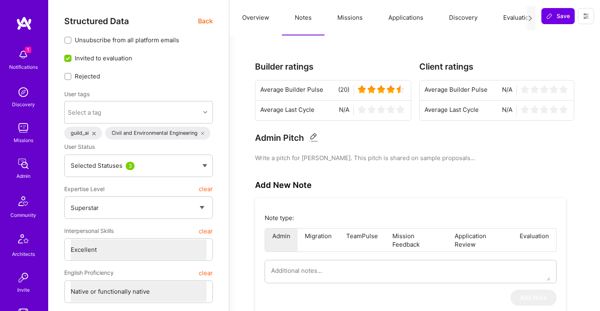
click at [210, 19] on span "Back" at bounding box center [205, 21] width 15 height 10
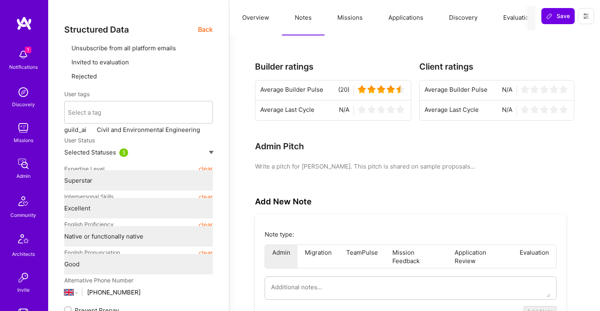
type textarea "x"
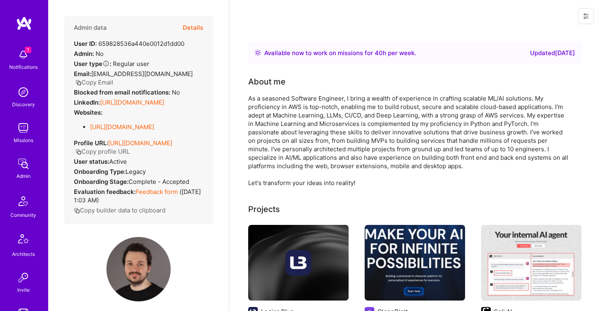
click at [198, 27] on button "Details" at bounding box center [193, 27] width 20 height 23
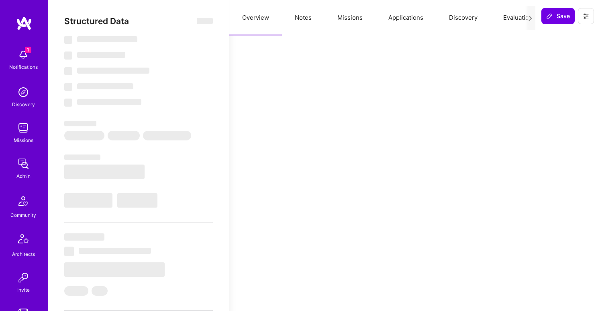
click at [304, 18] on button "Notes" at bounding box center [303, 17] width 43 height 35
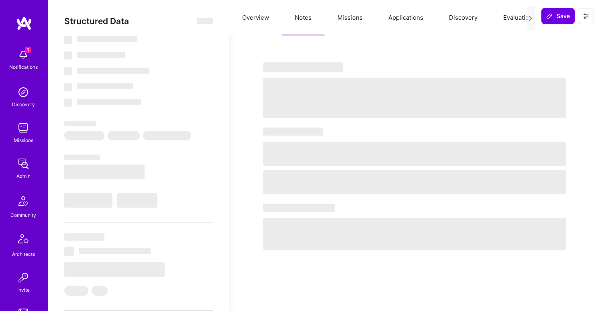
select select "Right Now"
select select "5"
select select "7"
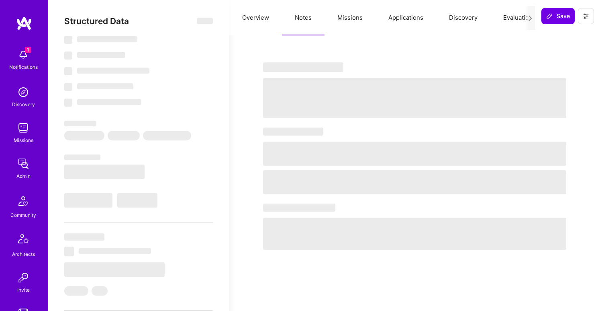
select select "US"
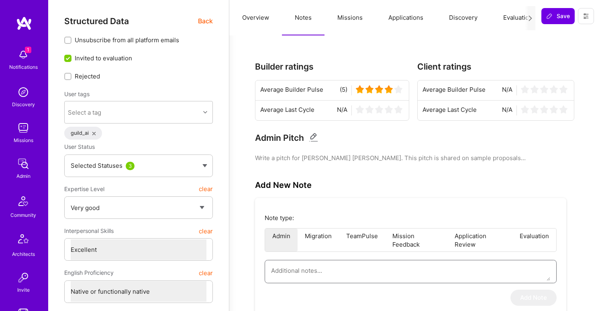
click at [311, 270] on textarea at bounding box center [410, 270] width 279 height 20
paste textarea "This summary is based on an interview conducted by Vineet, leader of the Engine…"
type textarea "x"
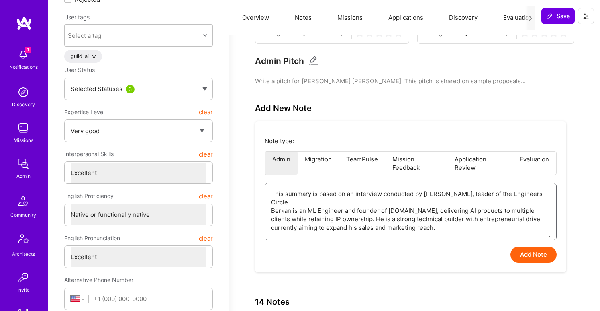
scroll to position [107, 0]
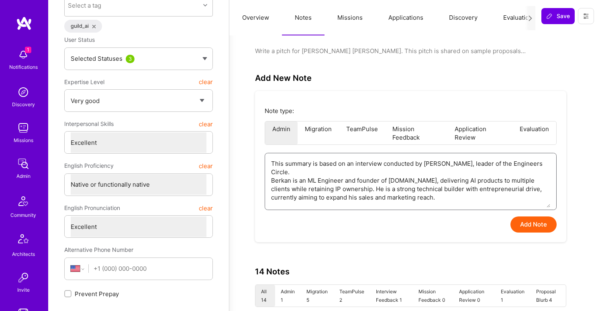
type textarea "This summary is based on an interview conducted by Vineet, leader of the Engine…"
click at [538, 220] on button "Add Note" at bounding box center [534, 224] width 46 height 16
type textarea "x"
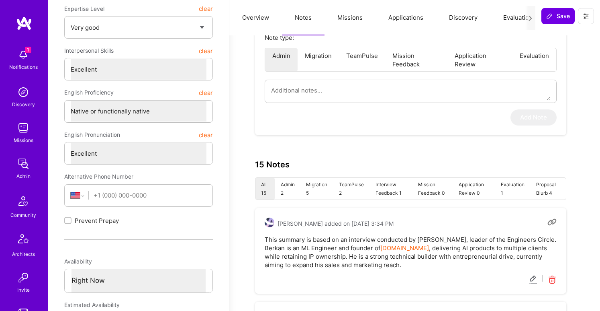
scroll to position [254, 0]
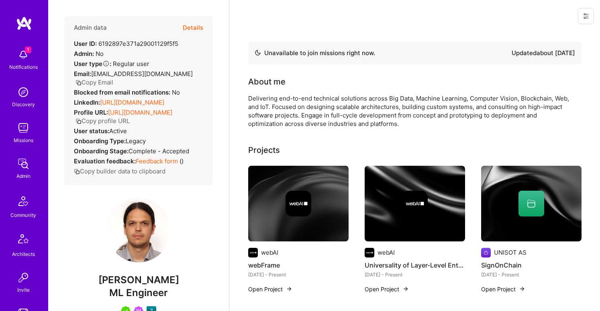
click at [195, 29] on button "Details" at bounding box center [193, 27] width 20 height 23
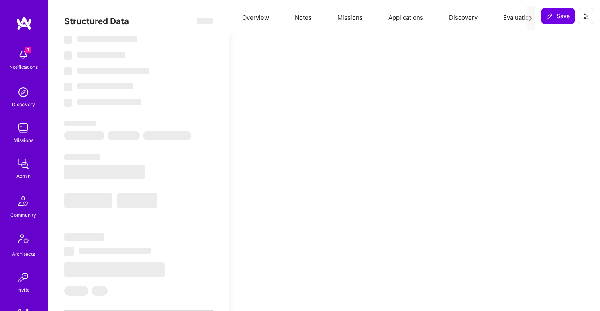
select select "Not Available"
select select "1 Month"
select select "5"
select select "7"
select select "6"
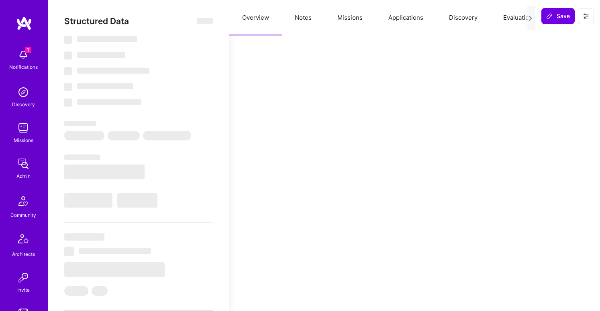
select select "6"
select select "HR"
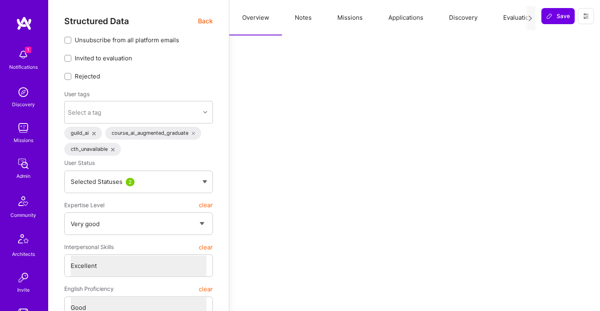
click at [304, 16] on button "Notes" at bounding box center [303, 17] width 43 height 35
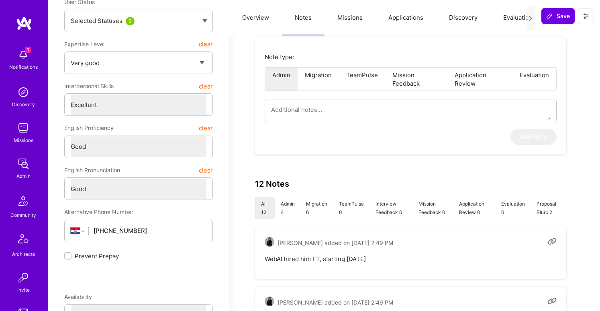
scroll to position [84, 0]
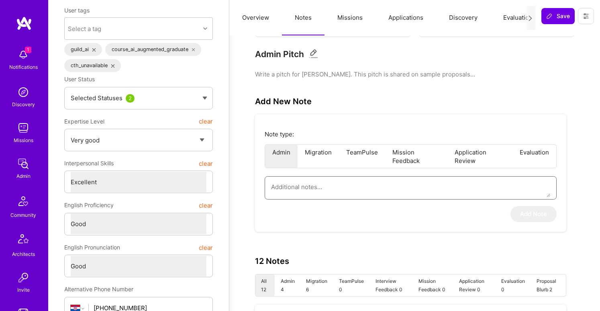
click at [308, 196] on textarea at bounding box center [410, 186] width 279 height 20
paste textarea "This summary is based on an interview conducted by Vineet, leader of the Engine…"
type textarea "x"
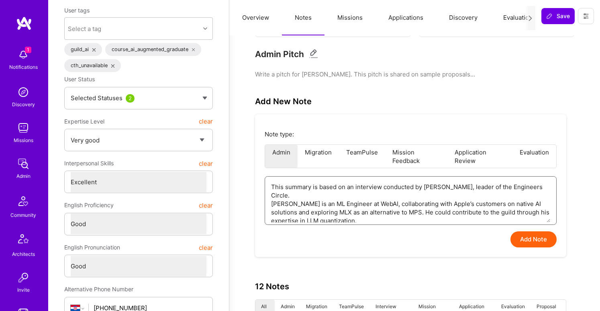
type textarea "This summary is based on an interview conducted by Vineet, leader of the Engine…"
click at [537, 243] on button "Add Note" at bounding box center [534, 239] width 46 height 16
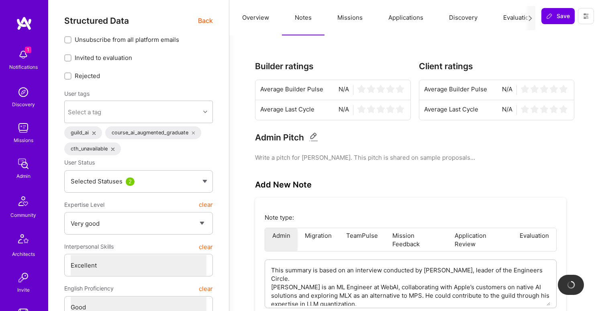
scroll to position [0, 0]
type textarea "x"
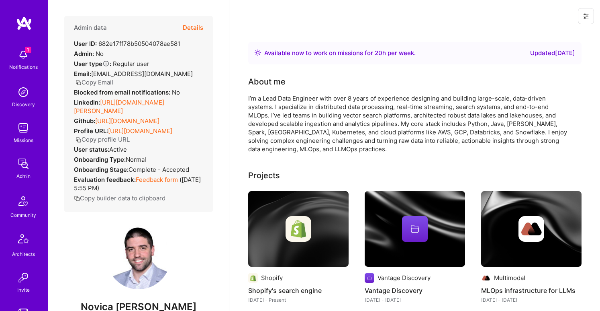
click at [182, 29] on div "Admin data Details" at bounding box center [138, 27] width 129 height 23
click at [189, 29] on button "Details" at bounding box center [193, 27] width 20 height 23
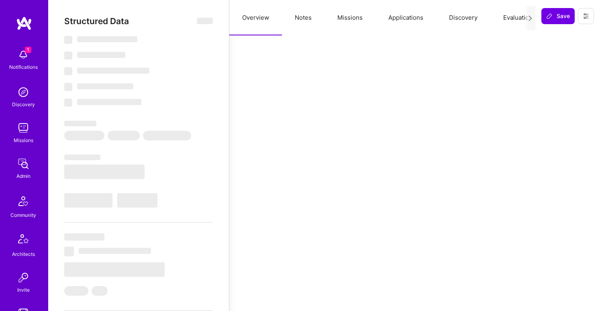
click at [298, 22] on button "Notes" at bounding box center [303, 17] width 43 height 35
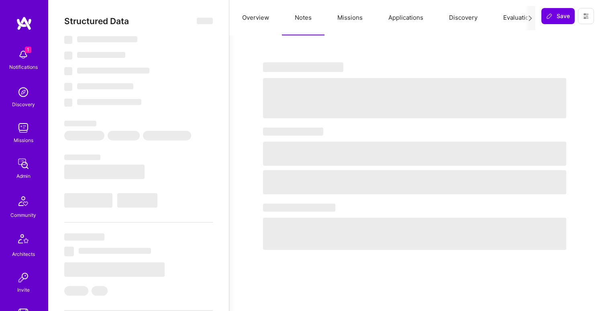
select select "Right Now"
select select "7"
select select "6"
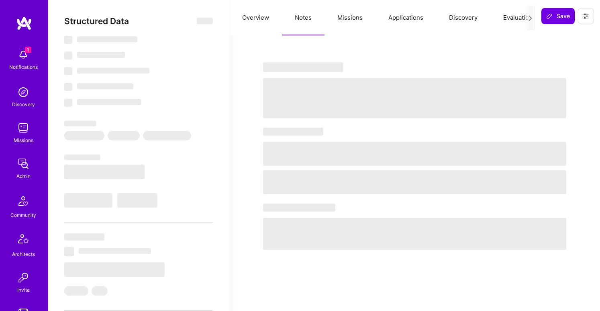
select select "RS"
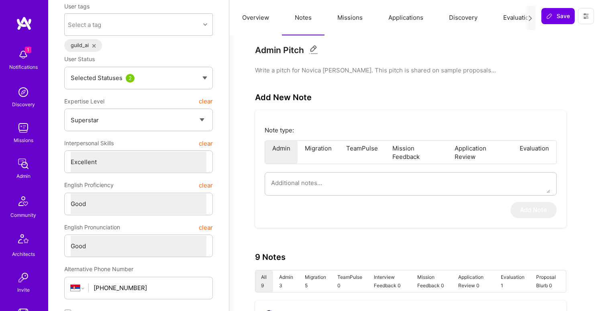
scroll to position [111, 0]
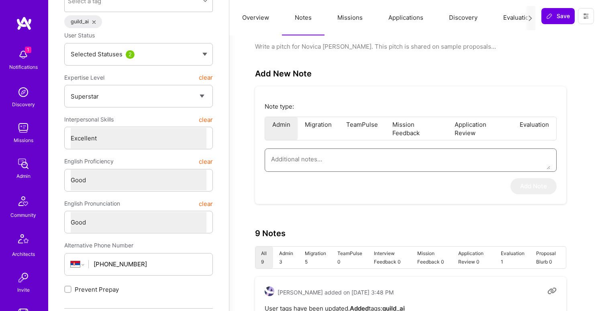
click at [361, 161] on textarea at bounding box center [410, 159] width 279 height 20
paste textarea "This summary is based on an interview conducted by Vineet, leader of the Engine…"
type textarea "x"
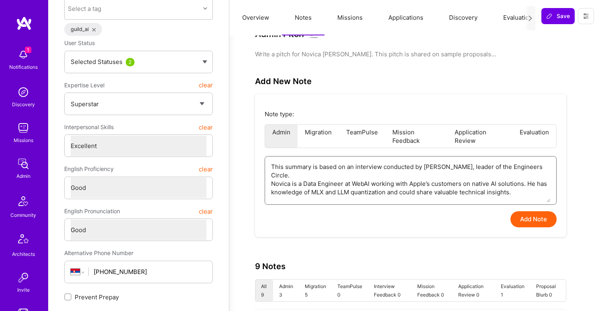
scroll to position [95, 0]
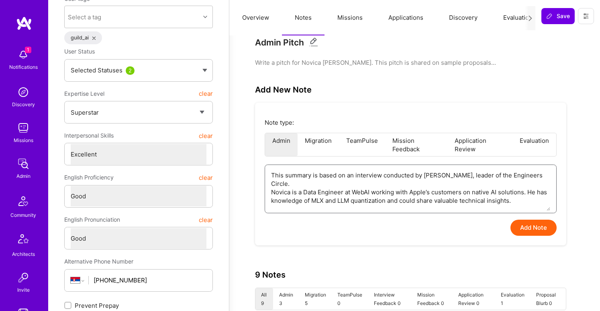
type textarea "This summary is based on an interview conducted by Vineet, leader of the Engine…"
click at [544, 224] on button "Add Note" at bounding box center [534, 227] width 46 height 16
type textarea "x"
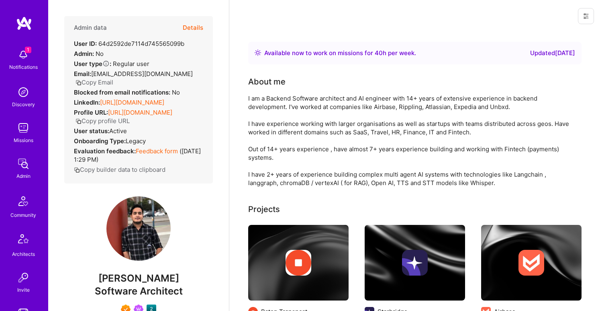
click at [198, 26] on button "Details" at bounding box center [193, 27] width 20 height 23
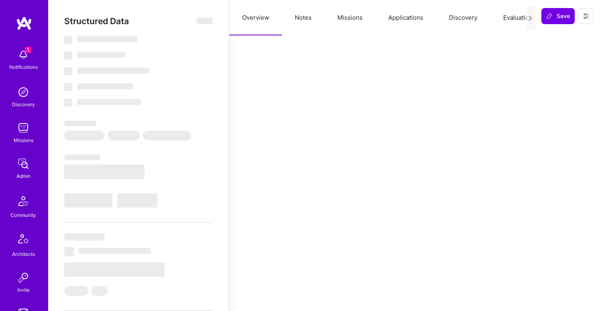
click at [304, 16] on button "Notes" at bounding box center [303, 17] width 43 height 35
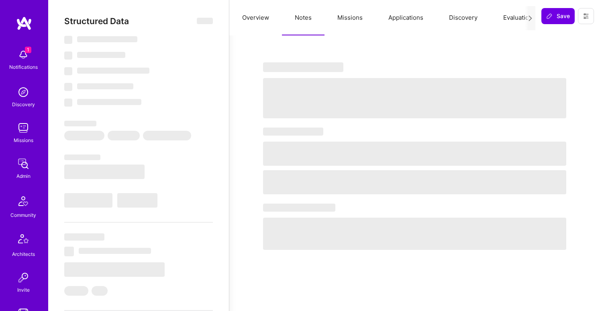
select select "Right Now"
select select "7"
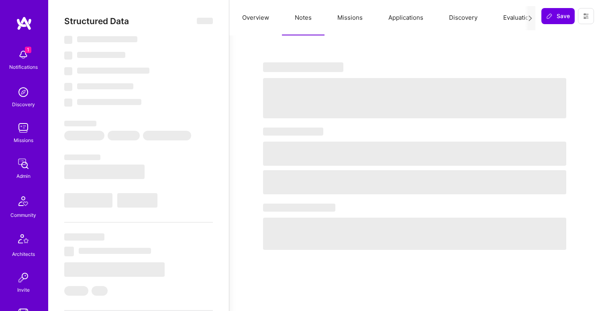
select select "IN"
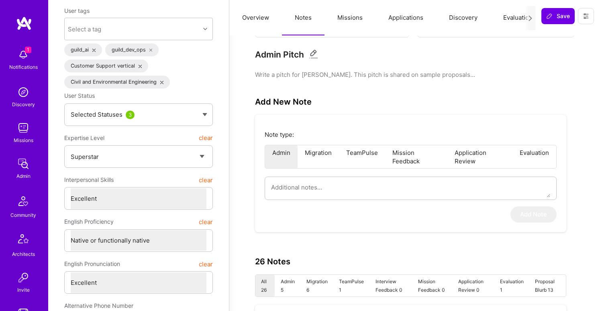
scroll to position [100, 0]
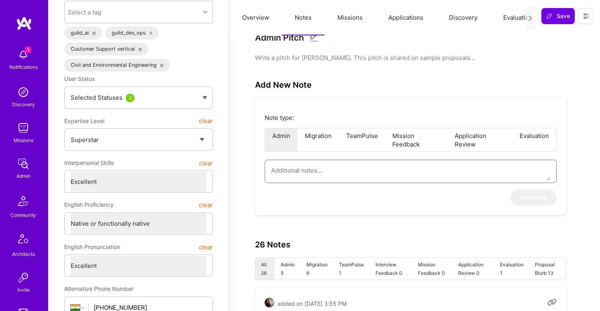
click at [313, 170] on textarea at bounding box center [410, 170] width 279 height 20
paste textarea "This summary is based on an interview conducted by Vineet, leader of the Engine…"
type textarea "x"
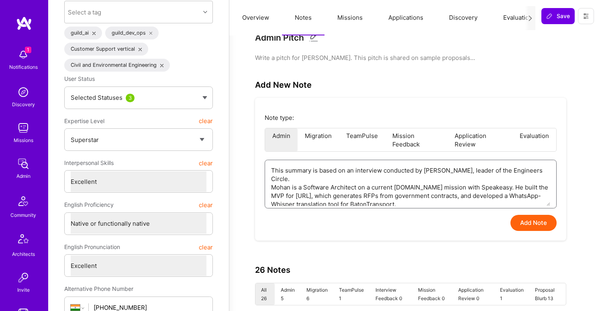
type textarea "This summary is based on an interview conducted by Vineet, leader of the Engine…"
click at [534, 225] on button "Add Note" at bounding box center [534, 223] width 46 height 16
type textarea "x"
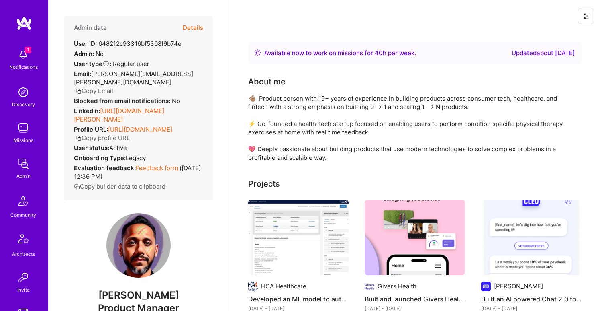
click at [187, 29] on button "Details" at bounding box center [193, 27] width 20 height 23
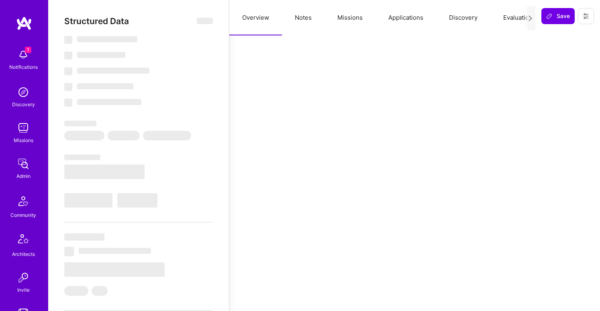
click at [303, 15] on button "Notes" at bounding box center [303, 17] width 43 height 35
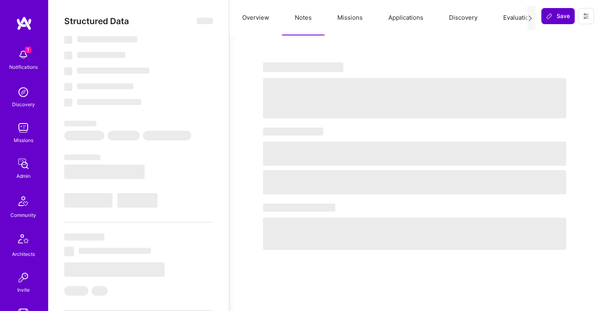
select select "Right Now"
select select "7"
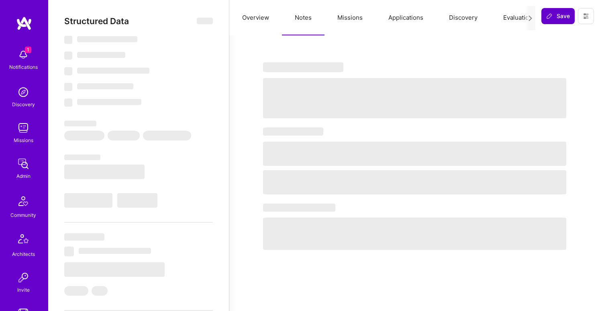
select select "US"
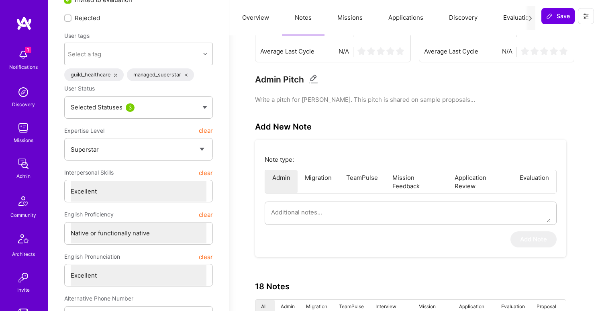
scroll to position [100, 0]
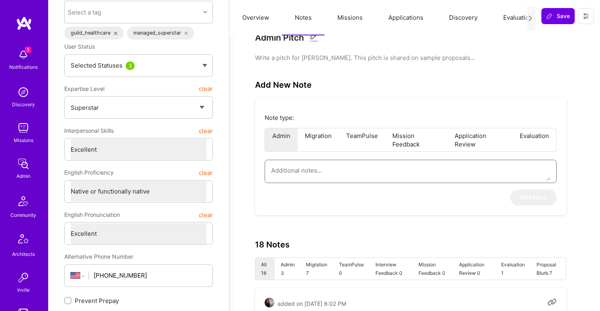
click at [323, 171] on textarea at bounding box center [410, 170] width 279 height 20
paste textarea "This summary is based on an interview conducted by Richard, leader of the Healt…"
type textarea "x"
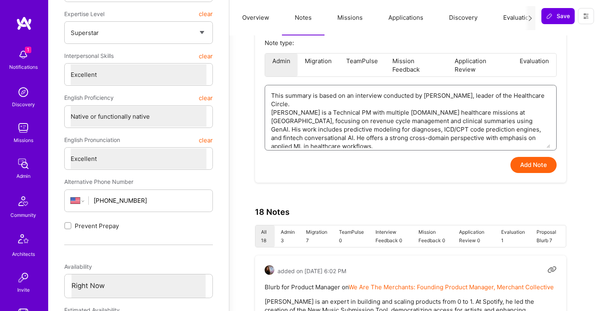
scroll to position [36, 0]
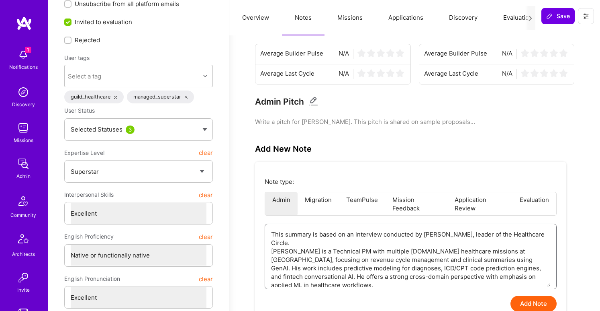
type textarea "This summary is based on an interview conducted by Richard, leader of the Healt…"
click at [535, 303] on button "Add Note" at bounding box center [534, 303] width 46 height 16
type textarea "x"
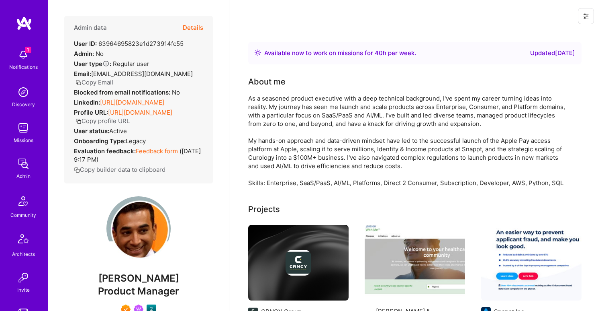
click at [183, 29] on button "Details" at bounding box center [193, 27] width 20 height 23
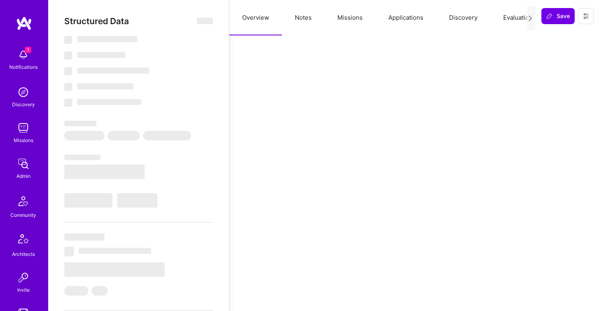
click at [297, 24] on button "Notes" at bounding box center [303, 17] width 43 height 35
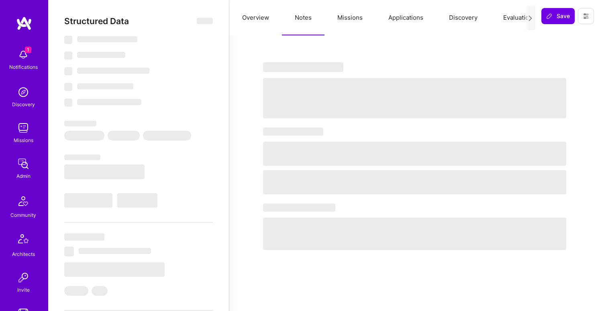
select select "Right Now"
select select "7"
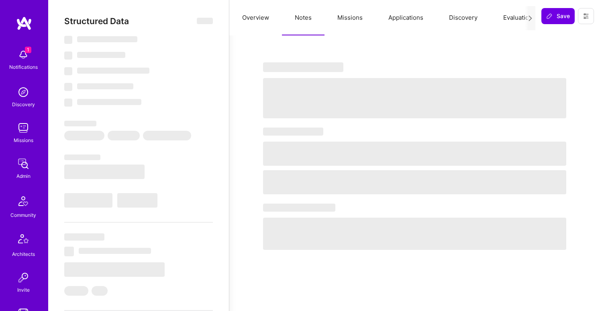
select select "US"
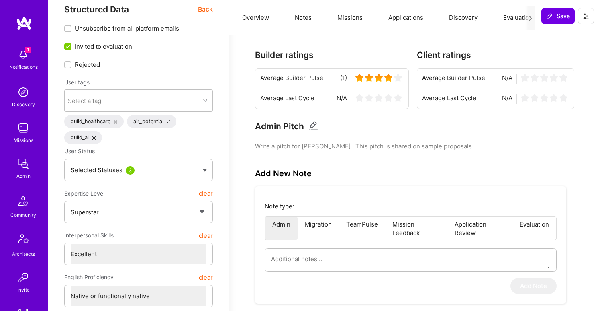
scroll to position [12, 0]
click at [327, 263] on textarea at bounding box center [410, 258] width 279 height 20
paste textarea "This summary is based on an interview conducted by [PERSON_NAME], leader of the…"
type textarea "x"
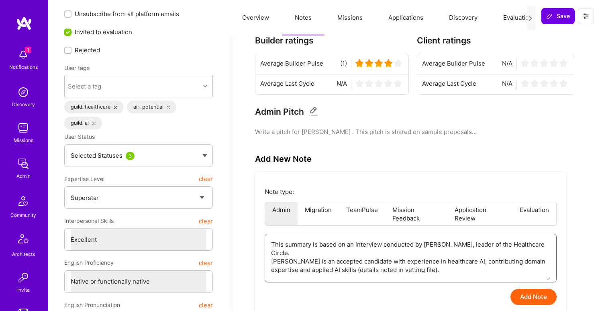
scroll to position [27, 0]
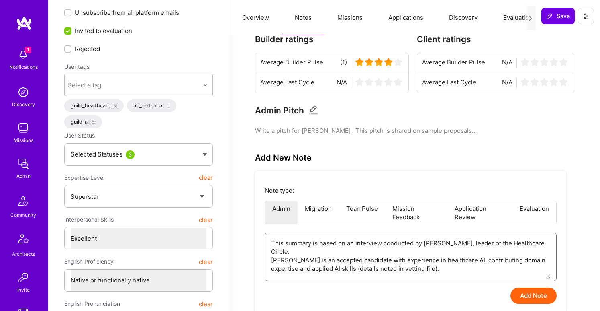
type textarea "This summary is based on an interview conducted by [PERSON_NAME], leader of the…"
click at [529, 292] on button "Add Note" at bounding box center [534, 295] width 46 height 16
type textarea "x"
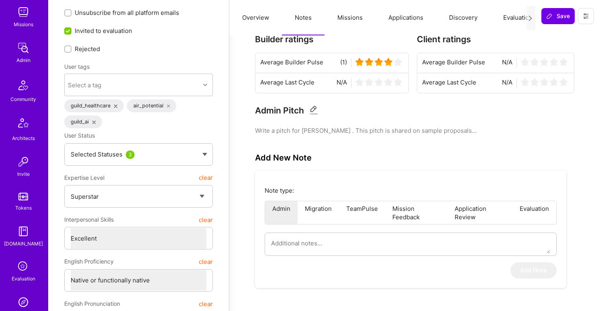
scroll to position [133, 0]
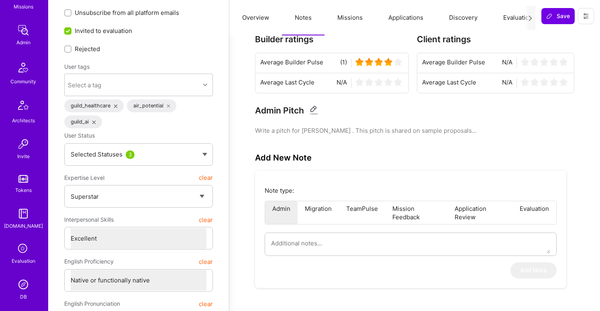
click at [22, 282] on img at bounding box center [23, 284] width 16 height 16
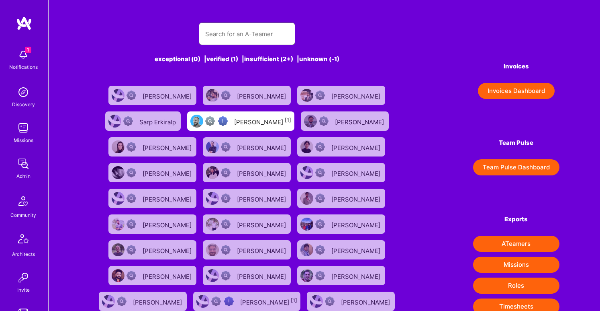
click at [220, 38] on input "text" at bounding box center [247, 34] width 84 height 20
paste input "Nathanael Dunlevy"
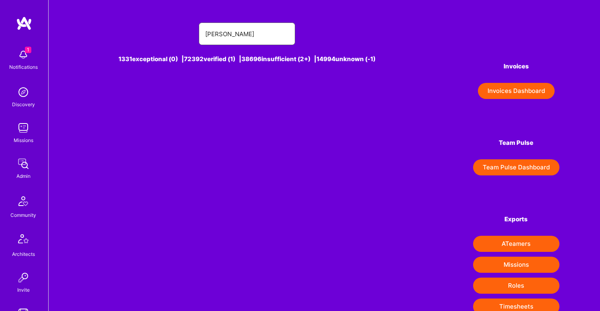
click at [205, 35] on input "Nathanael Dunlevy" at bounding box center [247, 34] width 84 height 20
click at [247, 38] on input "Nathanael Dunlevy" at bounding box center [247, 34] width 84 height 20
drag, startPoint x: 236, startPoint y: 32, endPoint x: 358, endPoint y: 32, distance: 121.3
click at [358, 32] on div "Nathanael Dunlevy" at bounding box center [246, 33] width 315 height 22
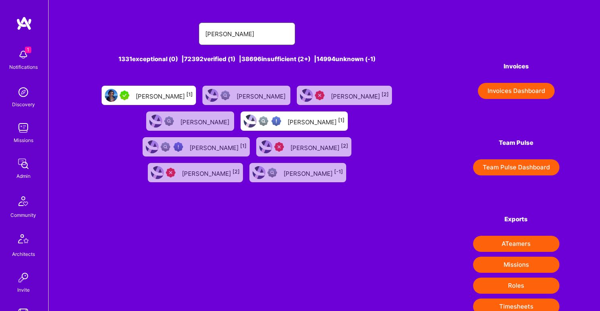
type input "Nathanael d"
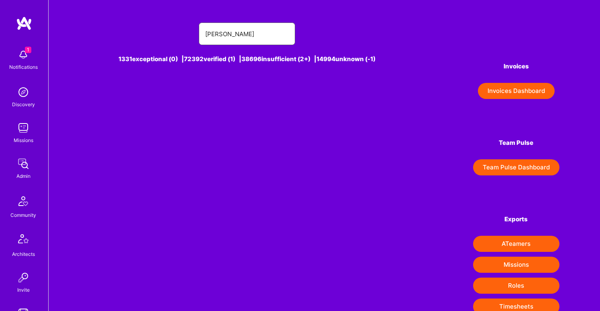
click at [255, 31] on input "Nathanael d" at bounding box center [247, 34] width 84 height 20
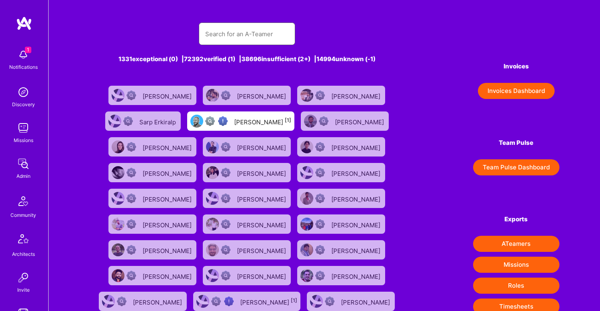
type input "v"
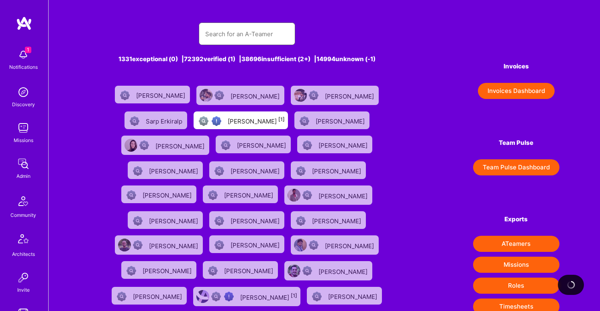
paste input "Nihar Suthar"
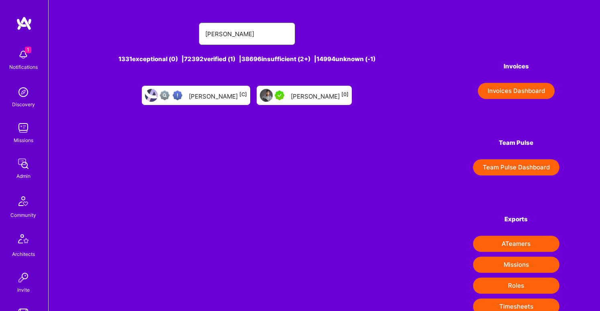
type input "Nihar Suthar"
click at [305, 101] on div "Nihar Suthar [0]" at bounding box center [304, 95] width 95 height 19
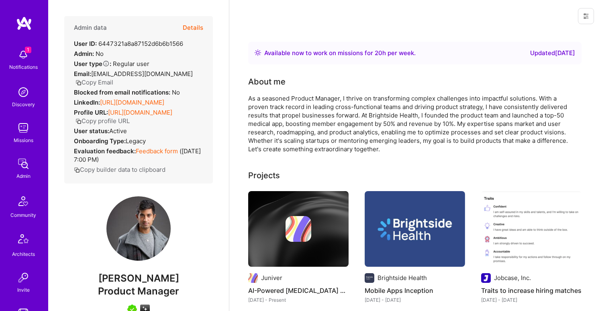
click at [194, 28] on button "Details" at bounding box center [193, 27] width 20 height 23
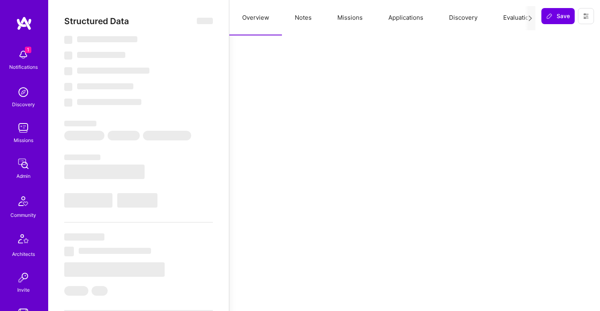
type textarea "x"
select select "Right Now"
select select "5"
select select "7"
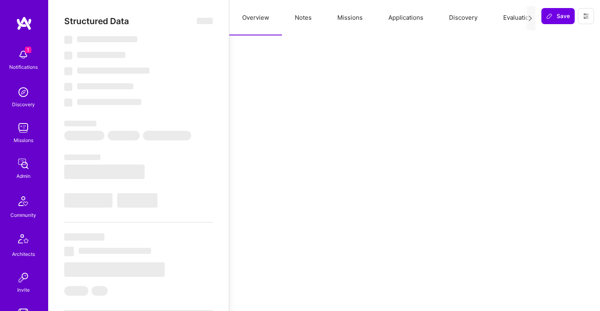
select select "7"
select select "US"
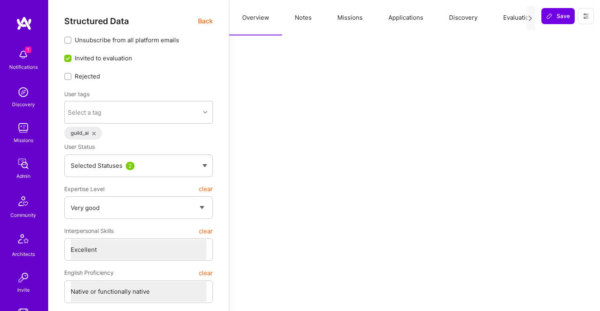
click at [303, 16] on button "Notes" at bounding box center [303, 17] width 43 height 35
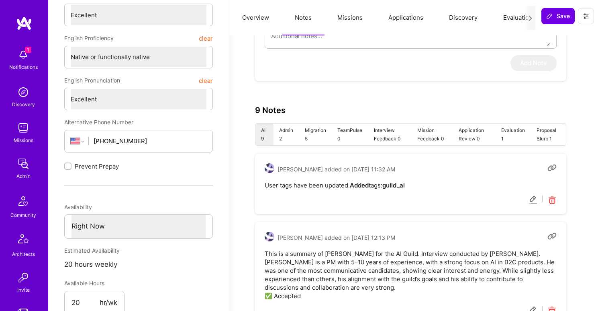
scroll to position [183, 0]
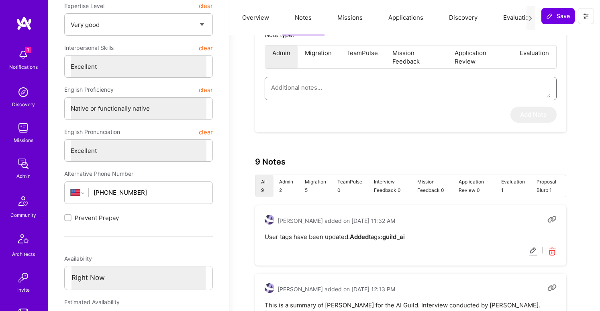
click at [348, 92] on textarea at bounding box center [410, 87] width 279 height 20
paste textarea "This summary is based on an interview conducted by Richard, leader of the Healt…"
type textarea "x"
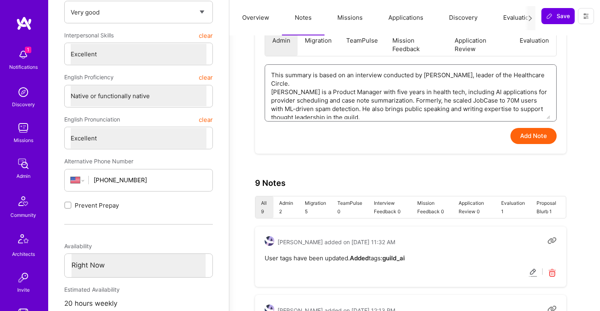
scroll to position [180, 0]
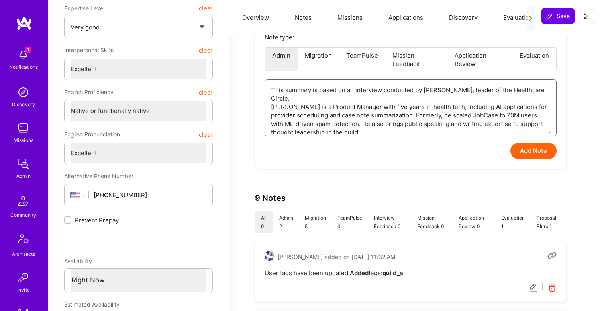
type textarea "This summary is based on an interview conducted by Richard, leader of the Healt…"
click at [539, 154] on button "Add Note" at bounding box center [534, 151] width 46 height 16
type textarea "x"
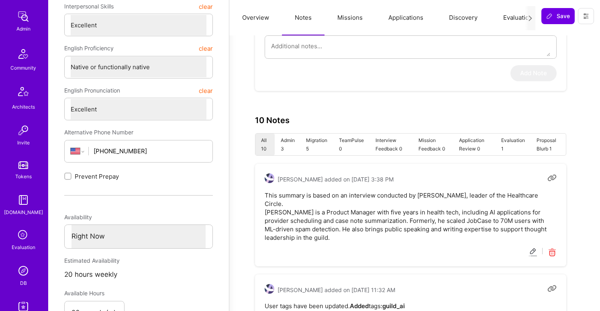
scroll to position [185, 0]
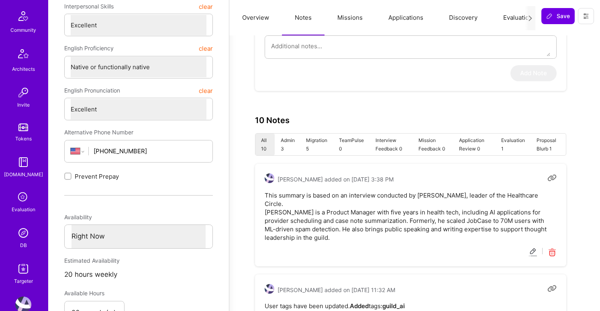
click at [21, 236] on img at bounding box center [23, 233] width 16 height 16
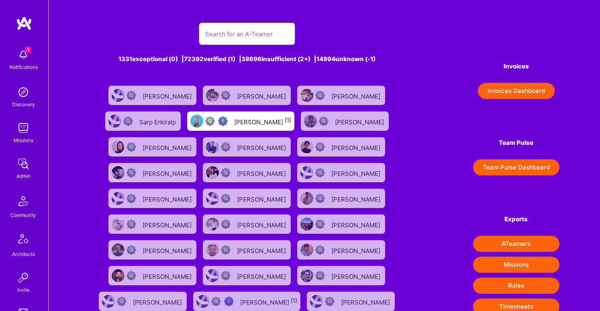
click at [239, 30] on input "text" at bounding box center [247, 34] width 84 height 20
paste input "Nathanael Dunlevy"
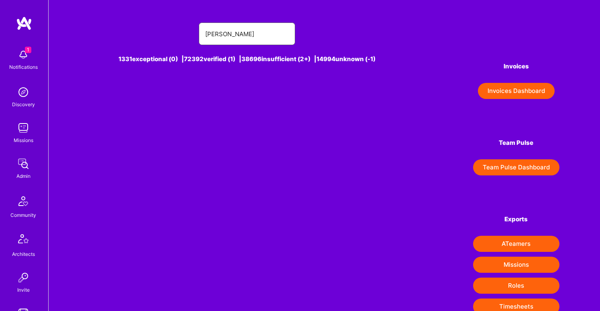
drag, startPoint x: 235, startPoint y: 34, endPoint x: 163, endPoint y: 33, distance: 72.3
click at [163, 33] on div "Nathanael Dunlevy" at bounding box center [246, 33] width 315 height 22
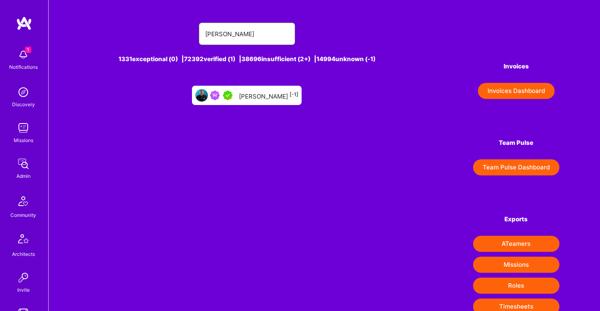
type input "Dunlevy"
click at [276, 105] on link "Nate Dunlevy [-1]" at bounding box center [247, 95] width 116 height 26
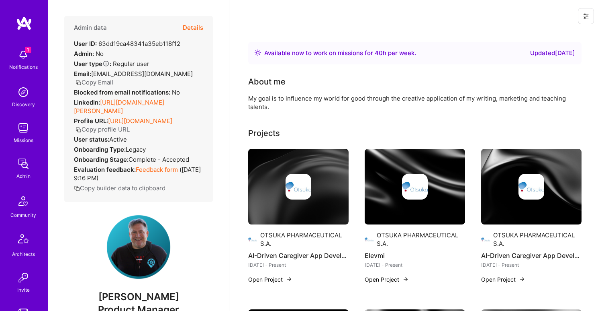
click at [196, 29] on button "Details" at bounding box center [193, 27] width 20 height 23
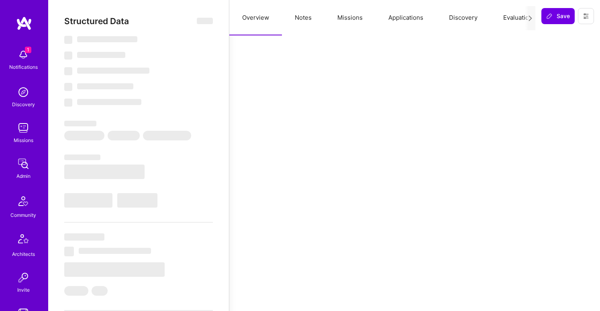
type textarea "x"
select select "Right Now"
select select "5"
select select "7"
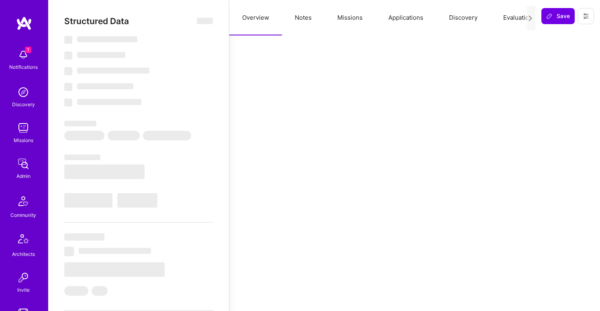
select select "7"
select select "US"
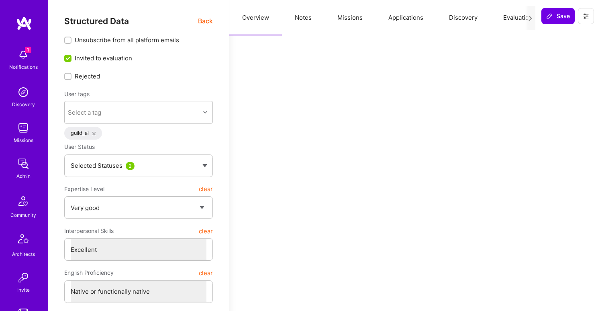
click at [305, 19] on button "Notes" at bounding box center [303, 17] width 43 height 35
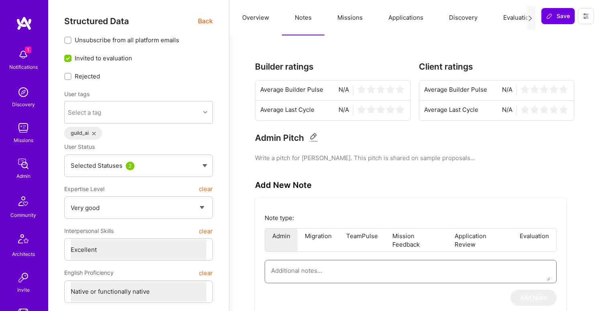
click at [302, 275] on textarea at bounding box center [410, 270] width 279 height 20
paste textarea "This summary is based on an interview conducted by Richard, leader of the Healt…"
type textarea "x"
type textarea "This summary is based on an interview conducted by Richard, leader of the Healt…"
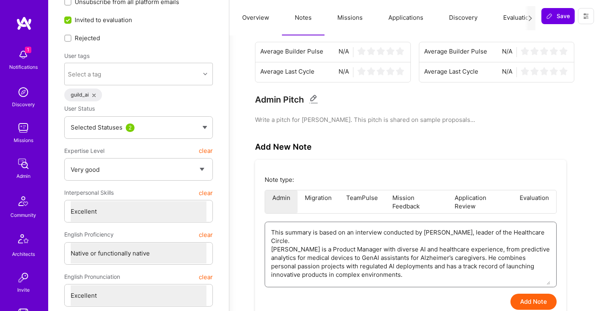
scroll to position [47, 0]
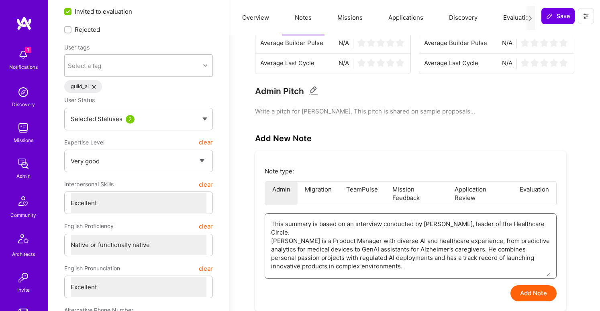
click at [298, 233] on textarea "This summary is based on an interview conducted by Richard, leader of the Healt…" at bounding box center [410, 244] width 279 height 63
type textarea "x"
type textarea "This summary is based on an interview conducted by Richard, leader of the Healt…"
type textarea "x"
type textarea "This summary is based on an interview conducted by Richard, leader of the Healt…"
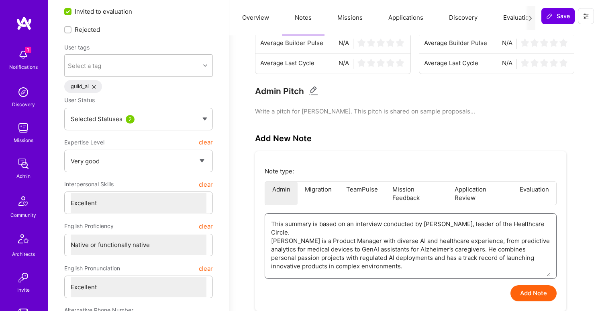
type textarea "x"
type textarea "This summary is based on an interview conducted by Richard, leader of the Healt…"
type textarea "x"
type textarea "This summary is based on an interview conducted by Richard, leader of the Healt…"
type textarea "x"
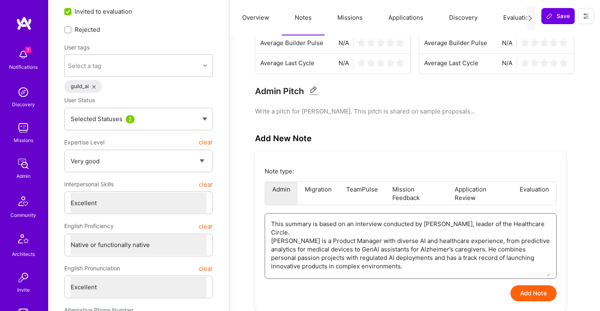
type textarea "This summary is based on an interview conducted by Richard, leader of the Healt…"
type textarea "x"
type textarea "This summary is based on an interview conducted by Richard, leader of the Healt…"
type textarea "x"
type textarea "This summary is based on an interview conducted by Richard, leader of the Healt…"
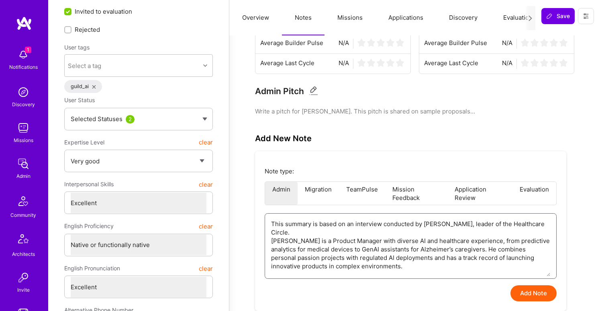
type textarea "x"
type textarea "This summary is based on an interview conducted by Richard, leader of the Healt…"
type textarea "x"
type textarea "This summary is based on an interview conducted by Richard, leader of the Healt…"
type textarea "x"
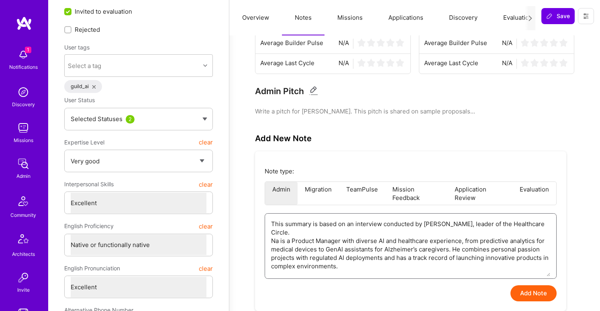
type textarea "This summary is based on an interview conducted by Richard, leader of the Healt…"
type textarea "x"
click at [409, 238] on textarea "This summary is based on an interview conducted by Richard, leader of the Healt…" at bounding box center [410, 244] width 279 height 63
type textarea "This summary is based on an interview conducted by Richard, leader of the Healt…"
click at [531, 291] on button "Add Note" at bounding box center [534, 293] width 46 height 16
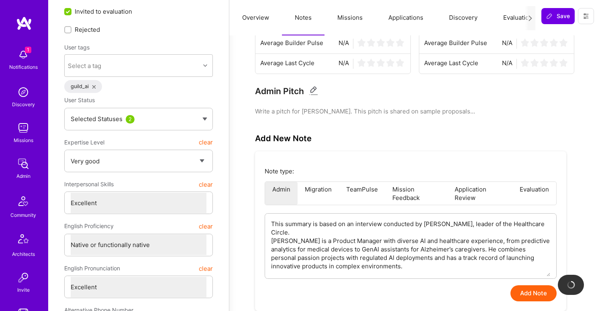
scroll to position [0, 0]
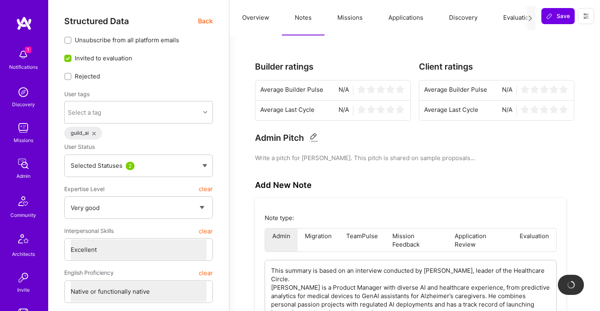
type textarea "x"
